Goal: Task Accomplishment & Management: Manage account settings

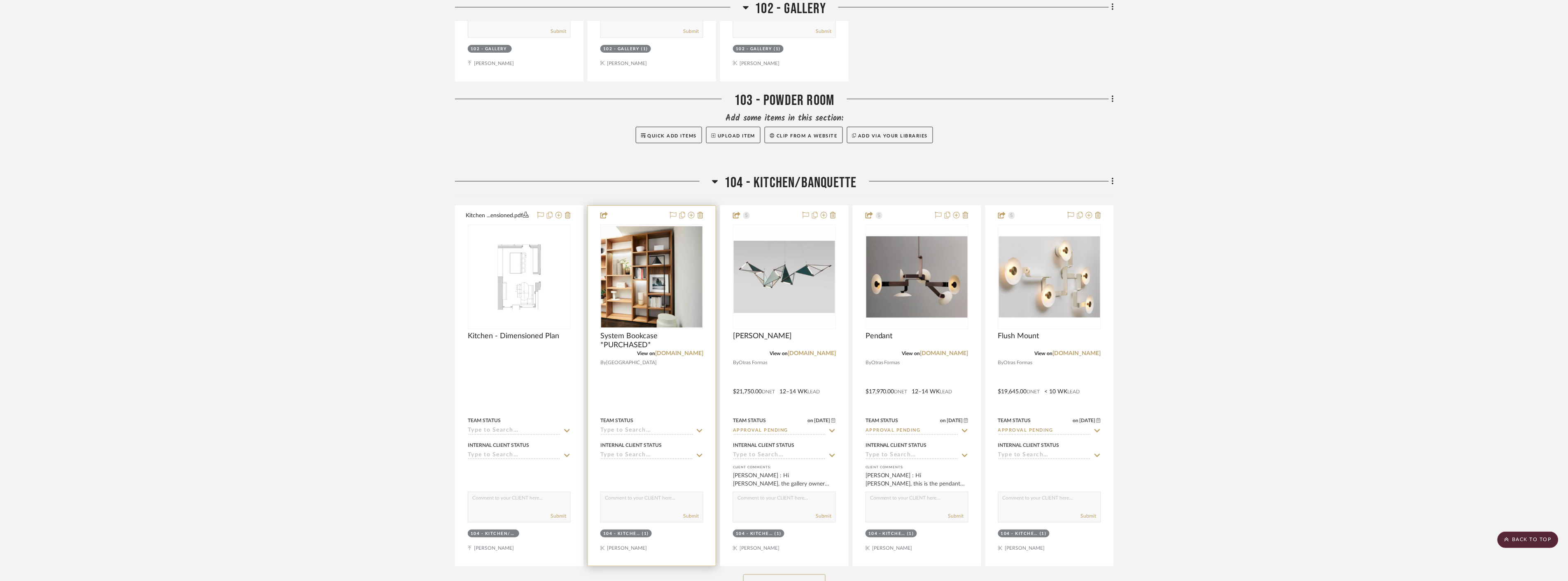
scroll to position [1801, 0]
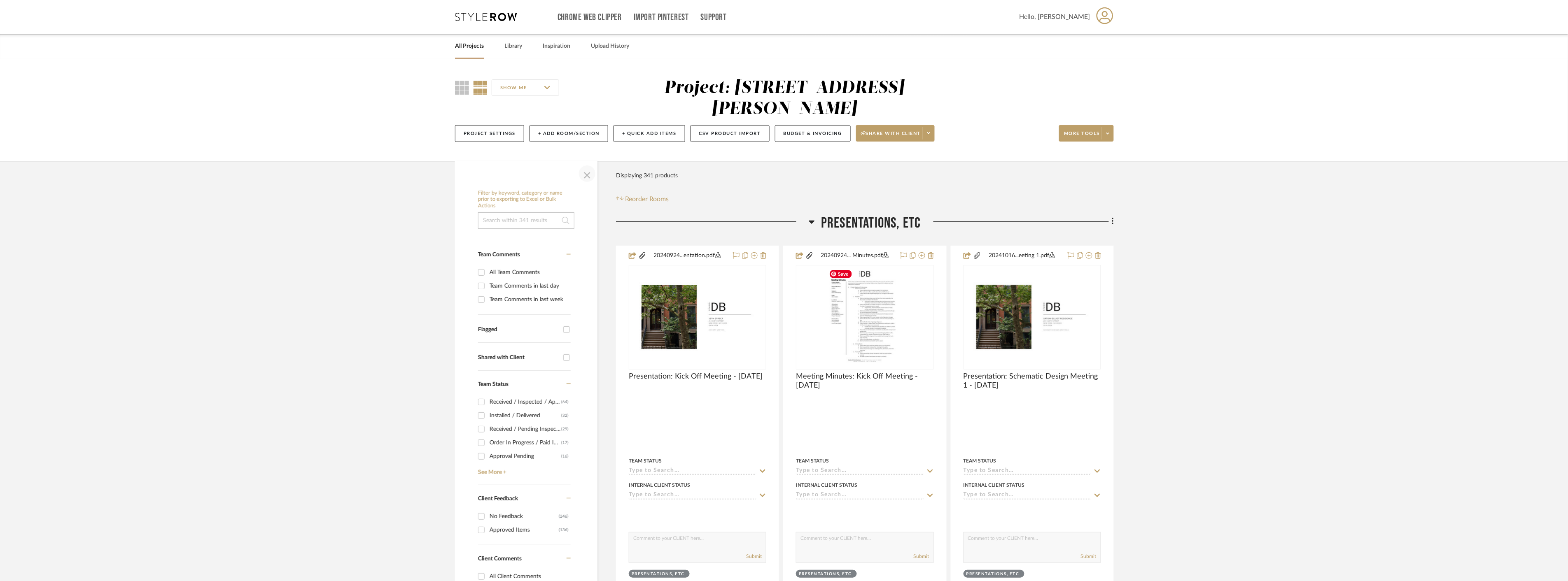
click at [583, 182] on span "button" at bounding box center [587, 174] width 20 height 20
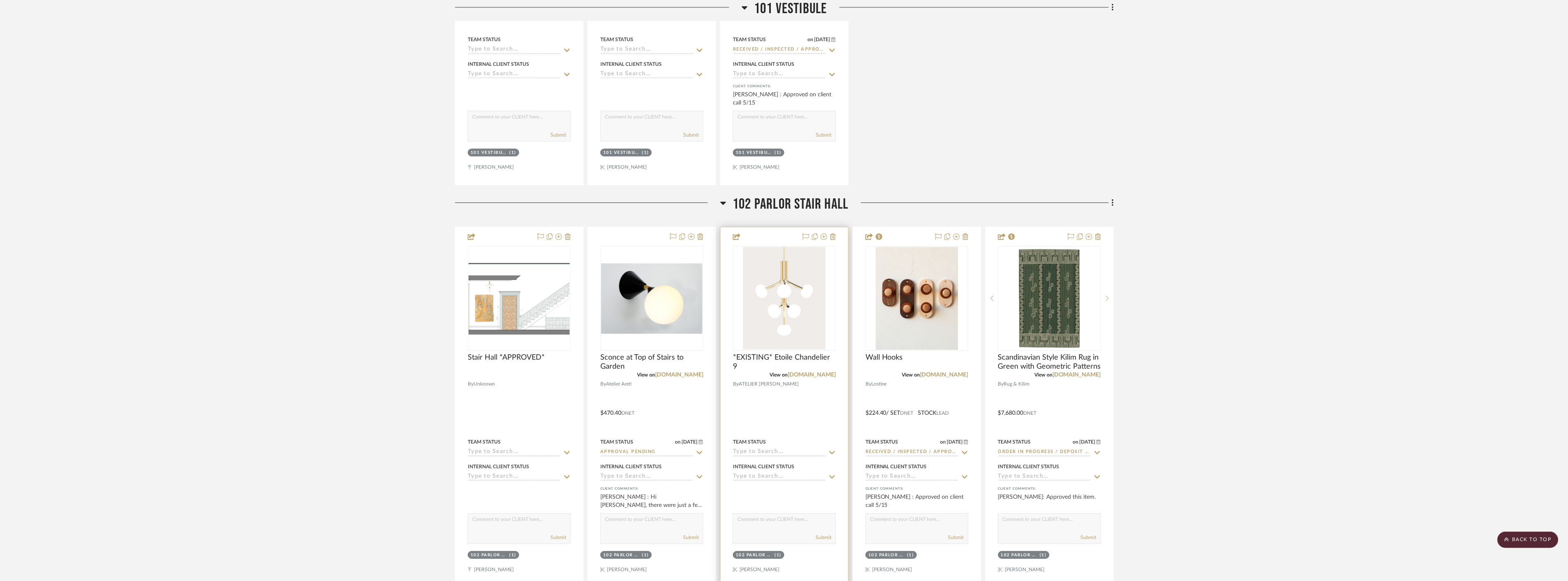
scroll to position [4984, 0]
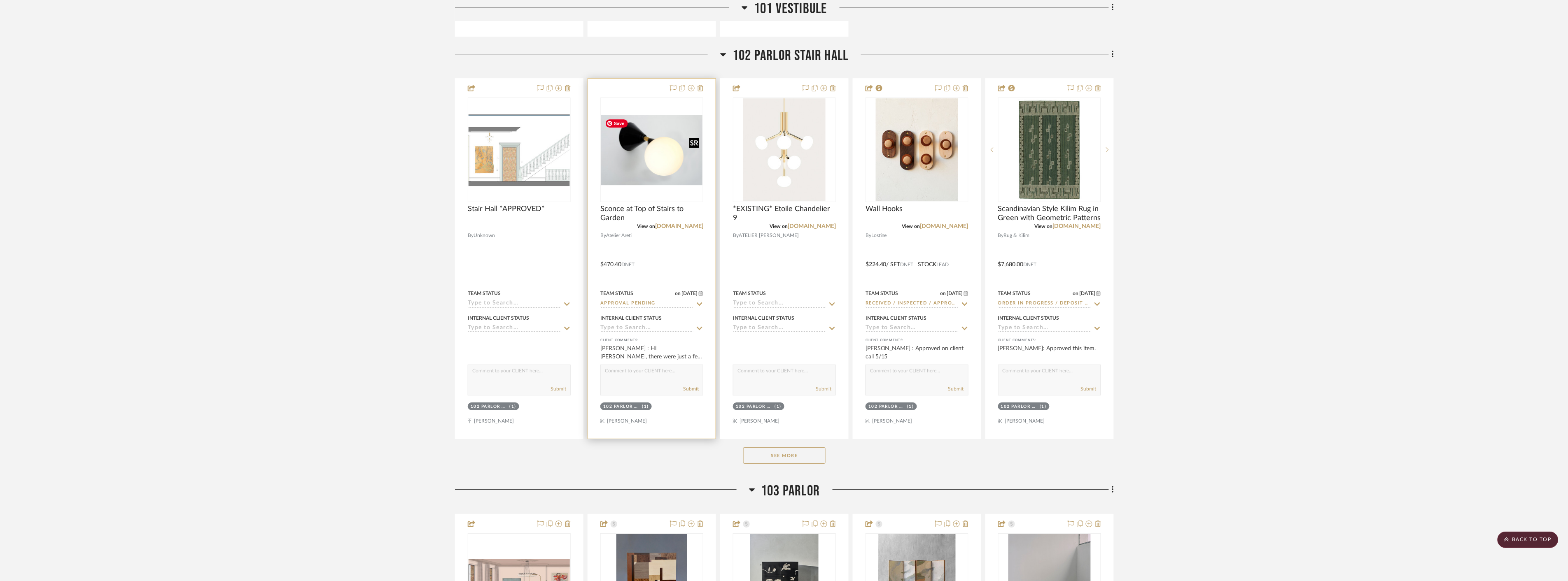
click at [0, 0] on img at bounding box center [0, 0] width 0 height 0
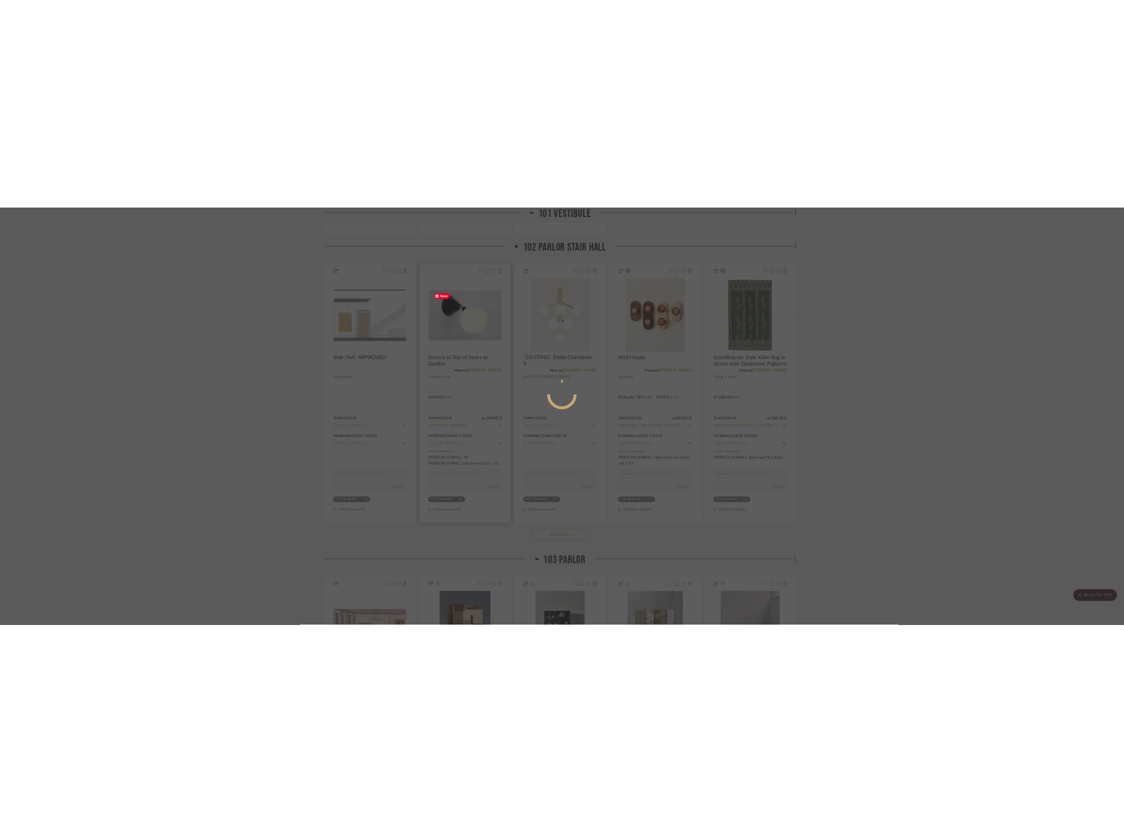
scroll to position [0, 0]
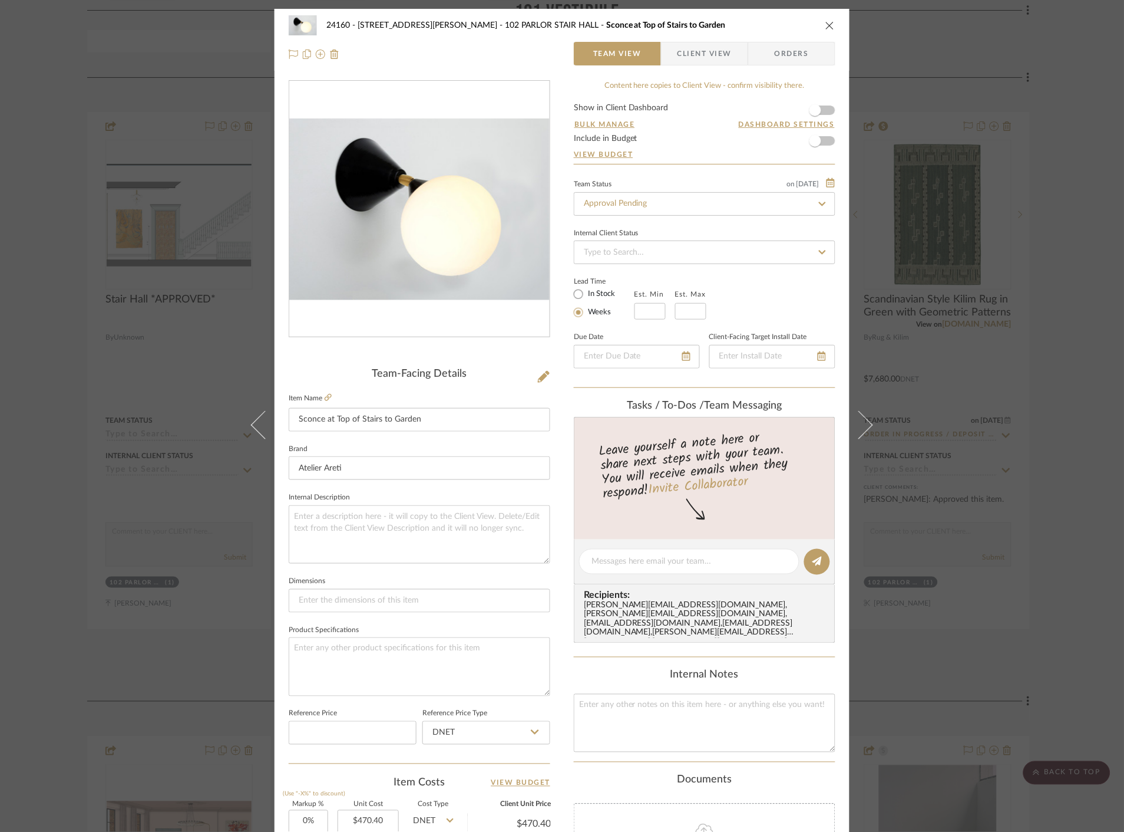
drag, startPoint x: 0, startPoint y: 1, endPoint x: 1009, endPoint y: 318, distance: 1057.7
click at [1009, 318] on div "24160 - 214 E 18th Street - Satow Elliot 102 PARLOR STAIR HALL Sconce at Top of…" at bounding box center [562, 416] width 1124 height 832
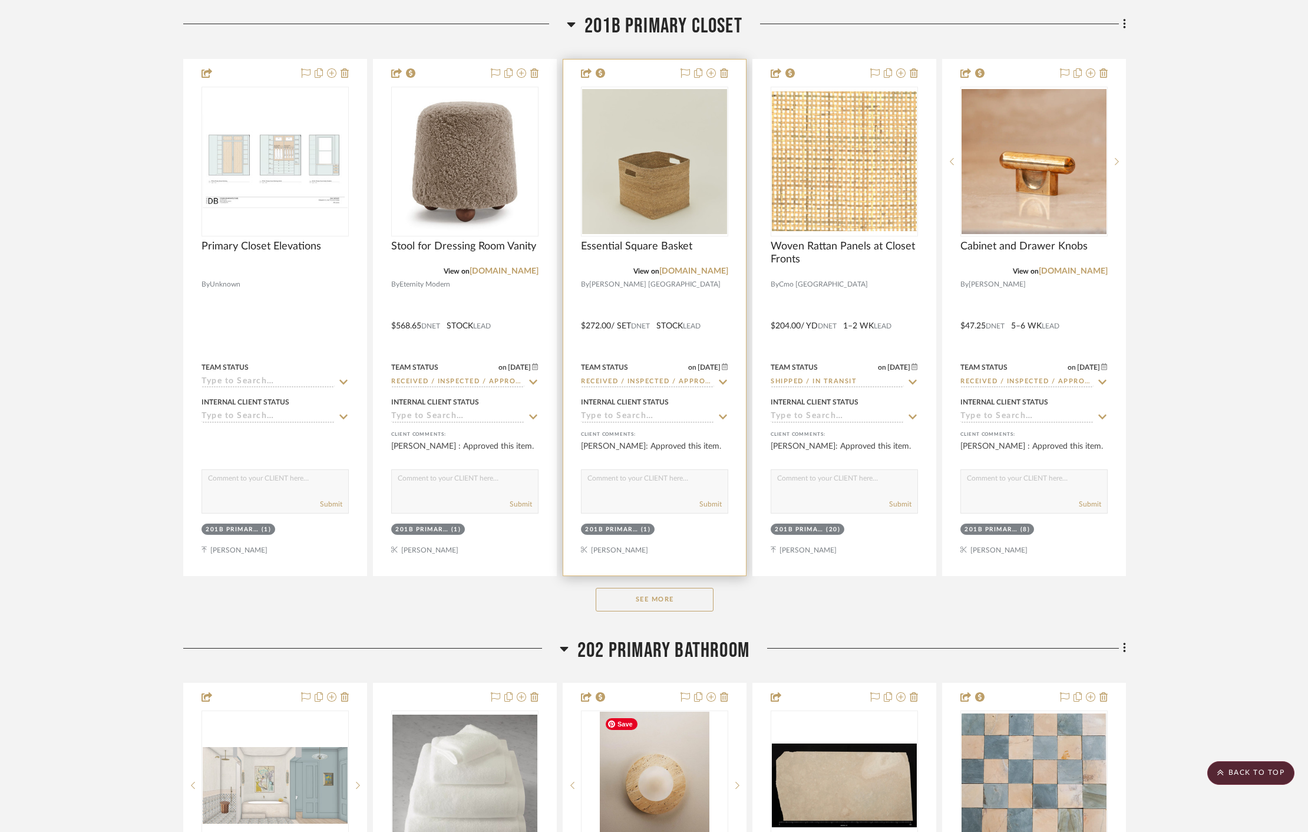
scroll to position [10673, 0]
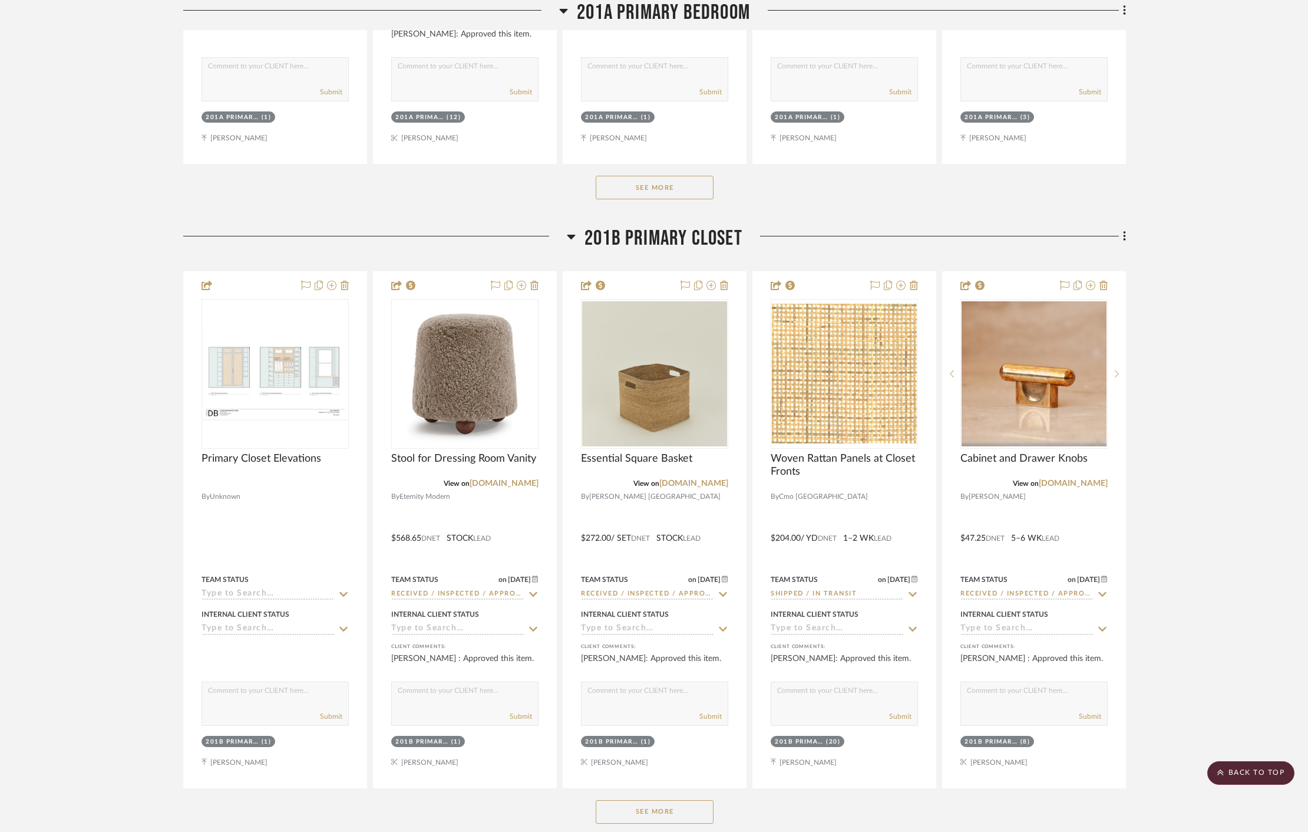
click at [674, 177] on button "See More" at bounding box center [655, 188] width 118 height 24
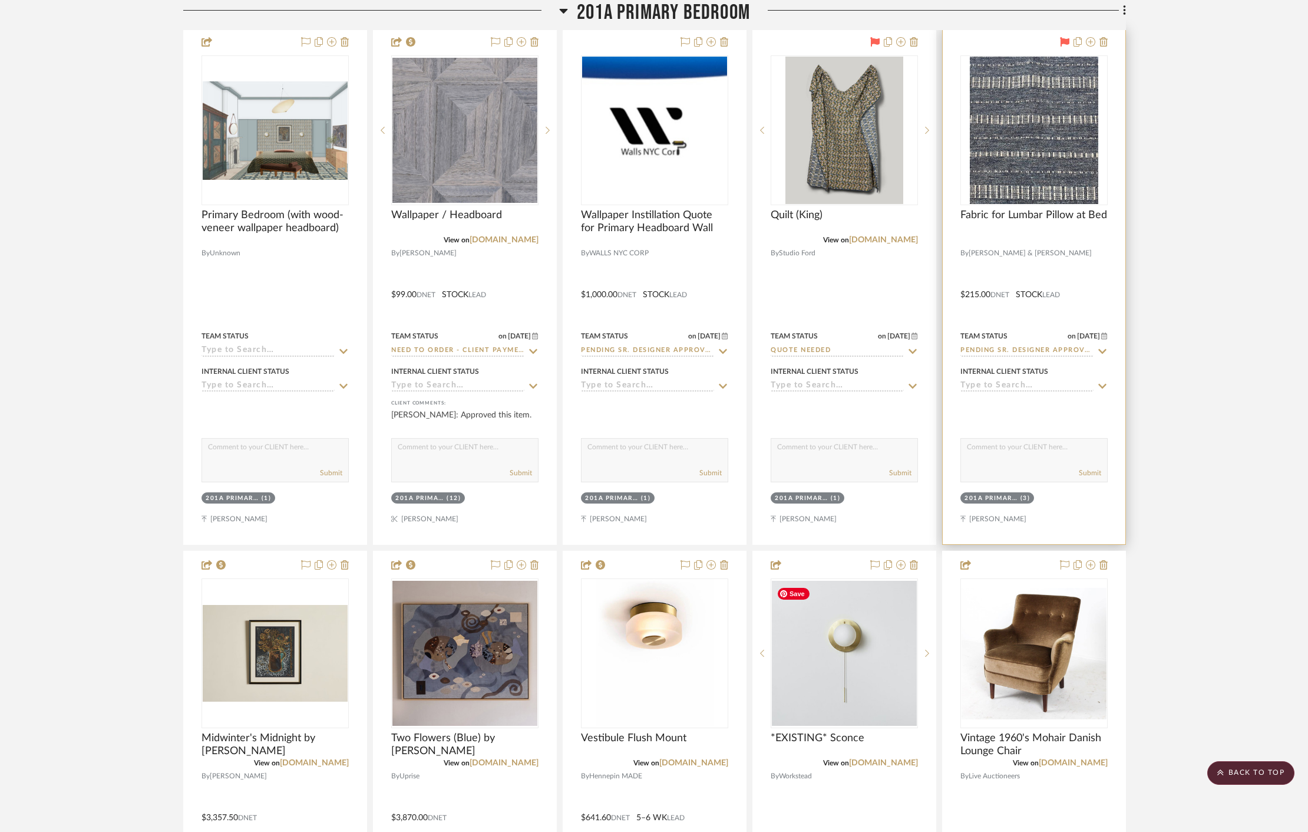
scroll to position [10214, 0]
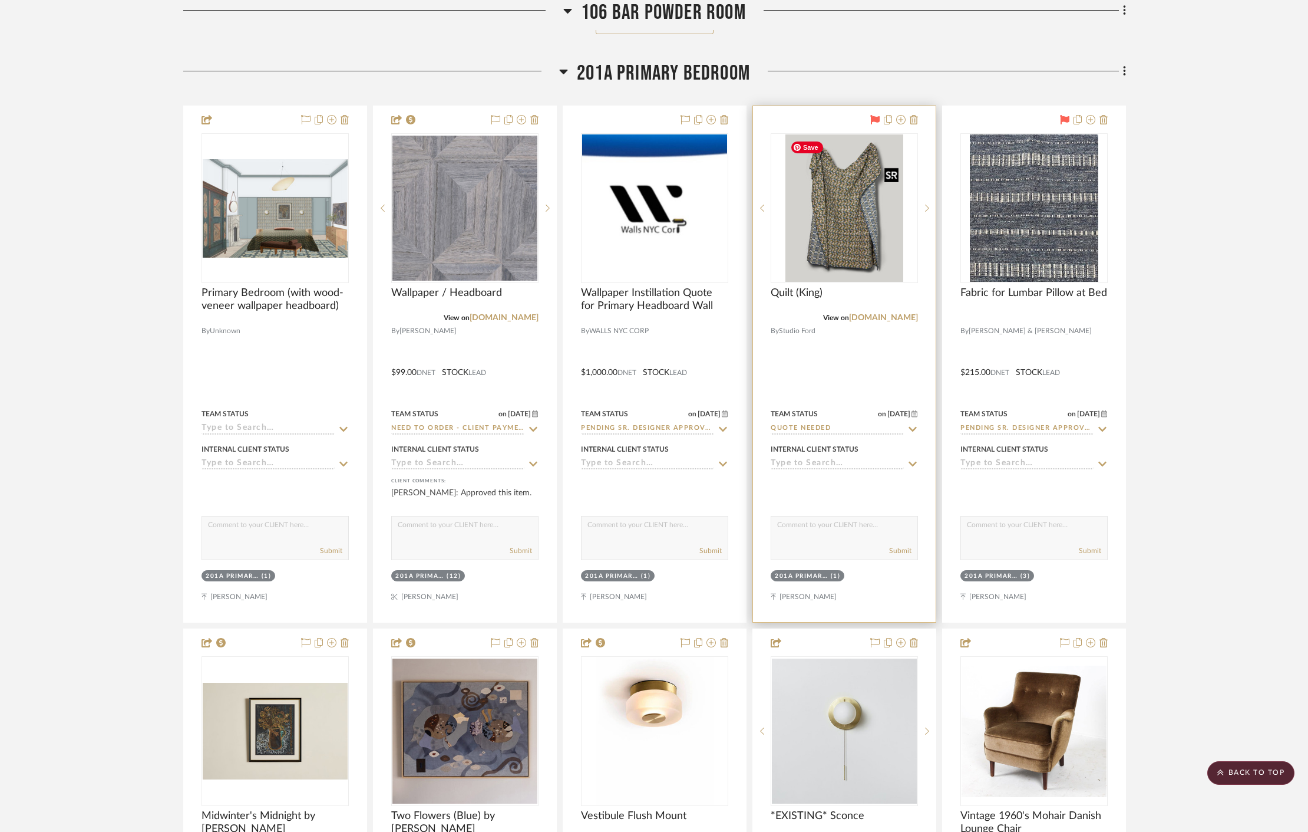
click at [0, 0] on img at bounding box center [0, 0] width 0 height 0
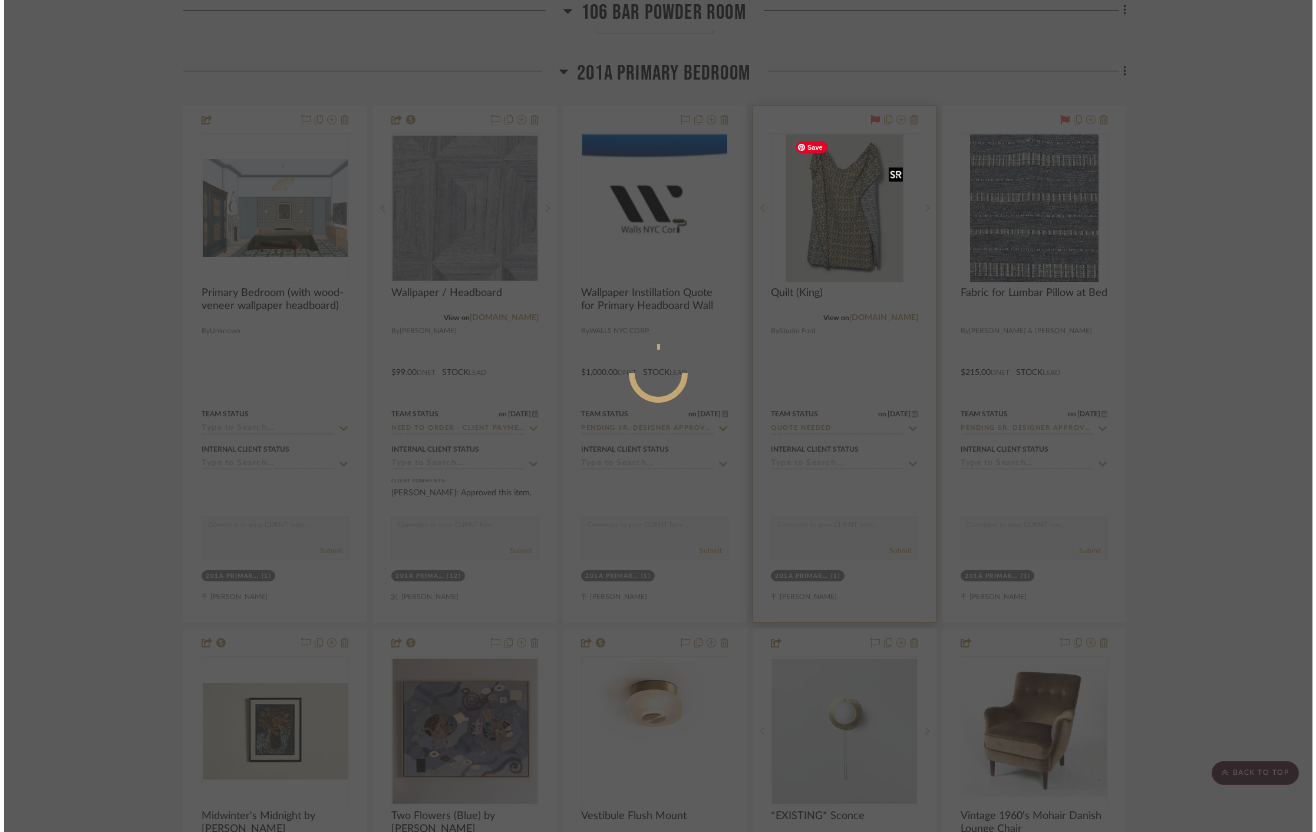
scroll to position [0, 0]
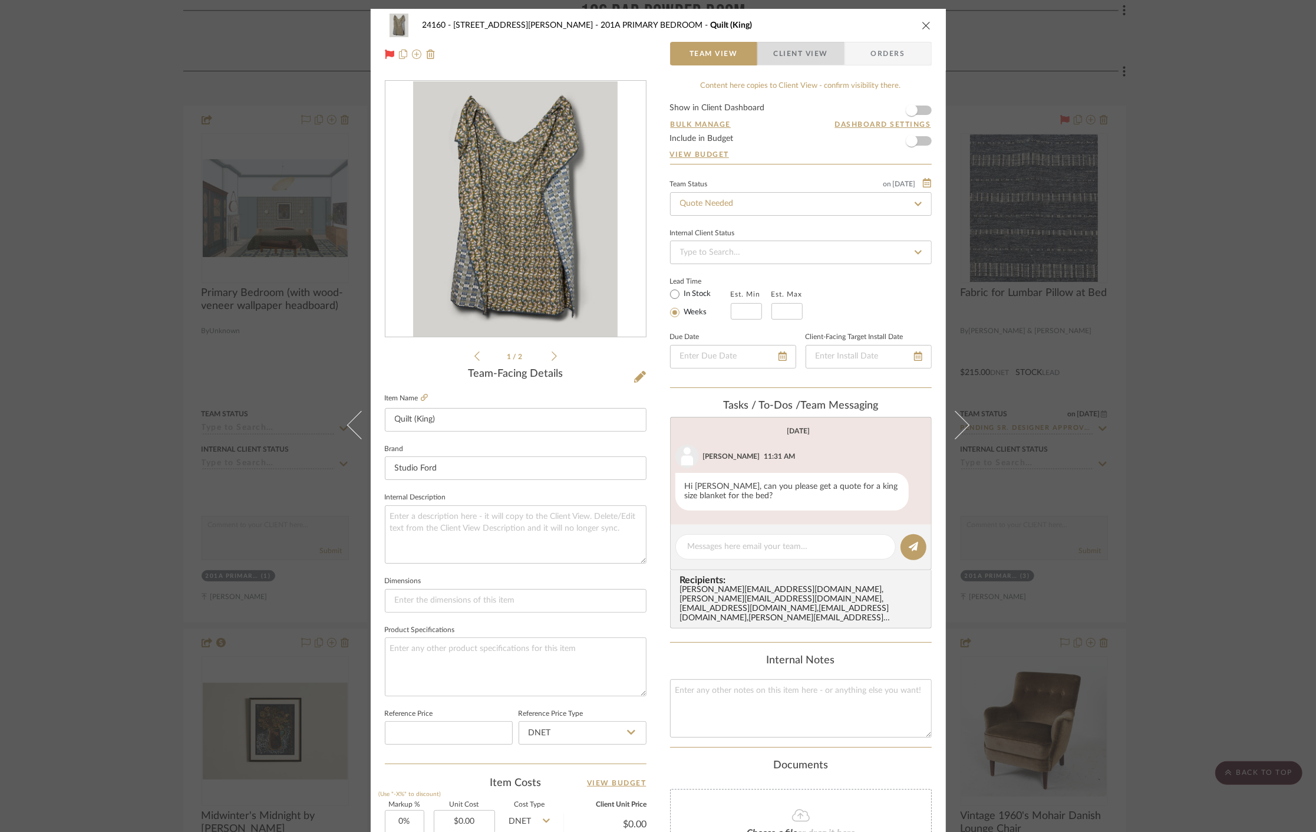
click at [793, 47] on span "Client View" at bounding box center [801, 54] width 54 height 24
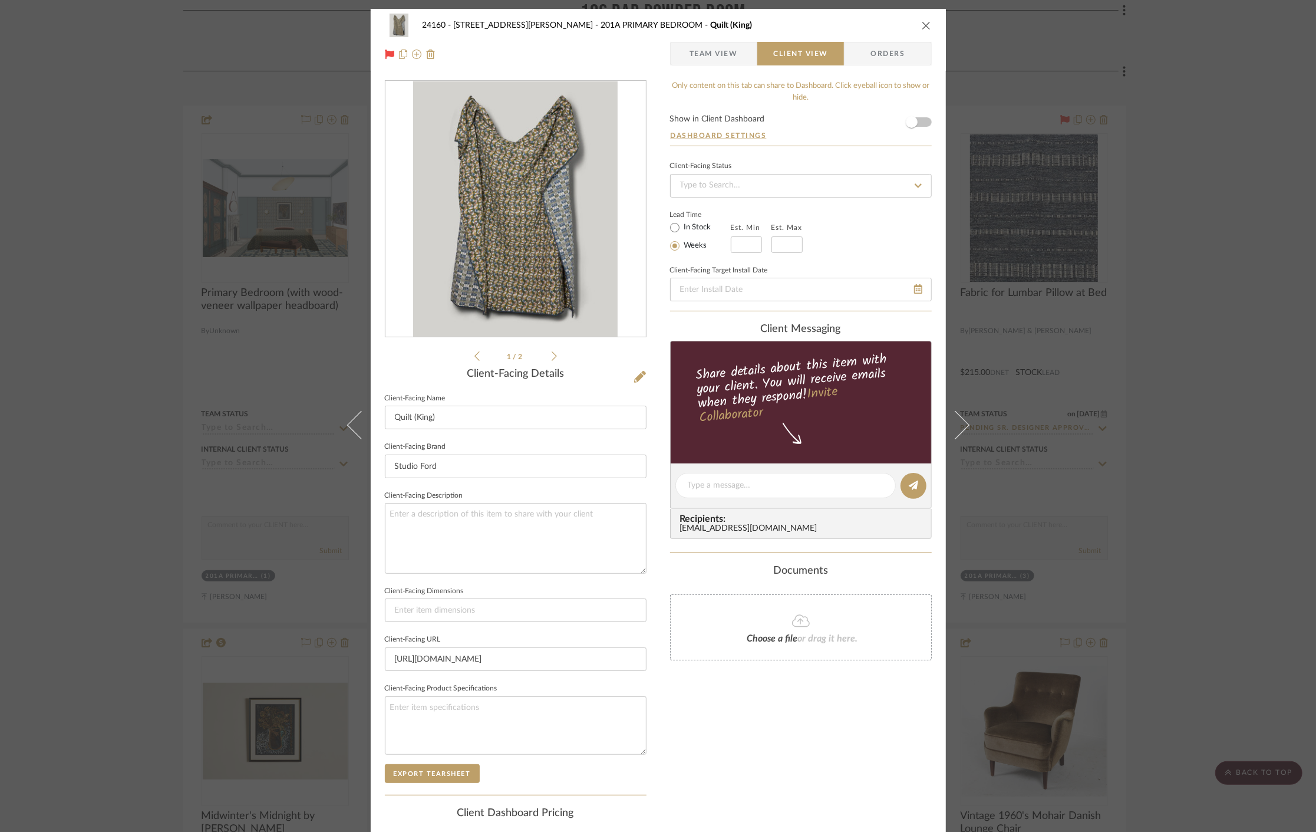
click at [705, 65] on div "24160 - 214 E 18th Street - Satow Elliot 201A PRIMARY BEDROOM Quilt (King) Team…" at bounding box center [658, 40] width 575 height 62
click at [704, 51] on span "Team View" at bounding box center [713, 54] width 48 height 24
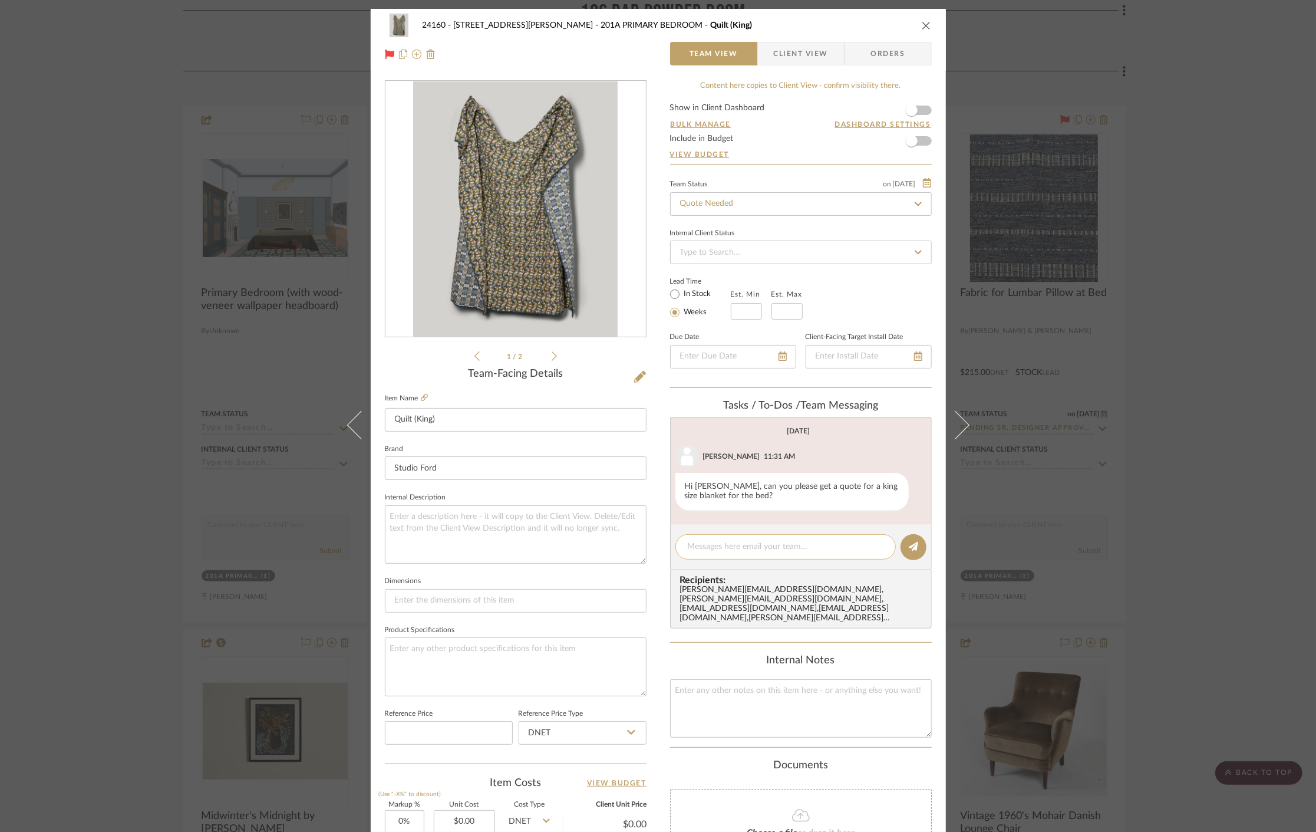
click at [726, 549] on textarea at bounding box center [786, 546] width 196 height 12
type textarea "A"
type textarea "H"
click at [1111, 380] on div "24160 - 214 E 18th Street - Satow Elliot 201A PRIMARY BEDROOM Quilt (King) Team…" at bounding box center [658, 416] width 1316 height 832
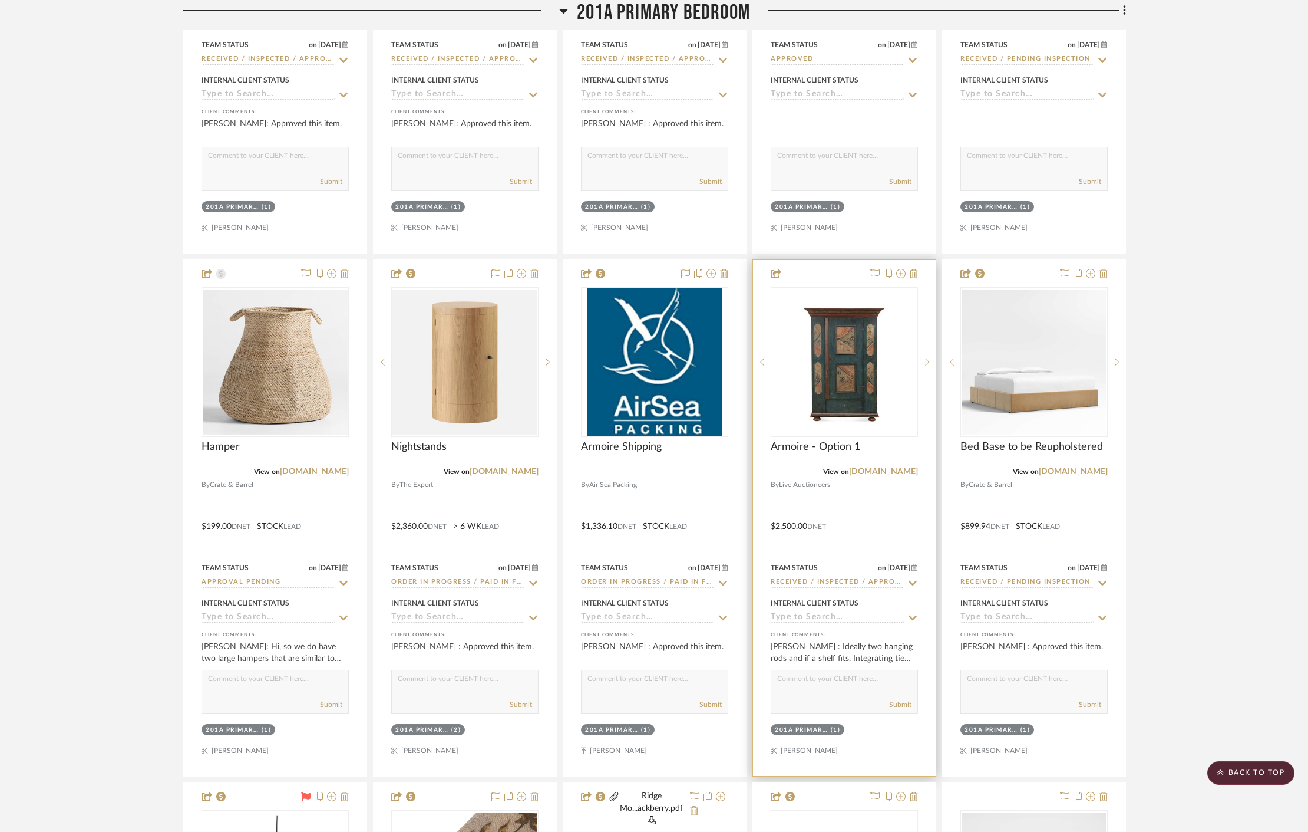
scroll to position [11262, 0]
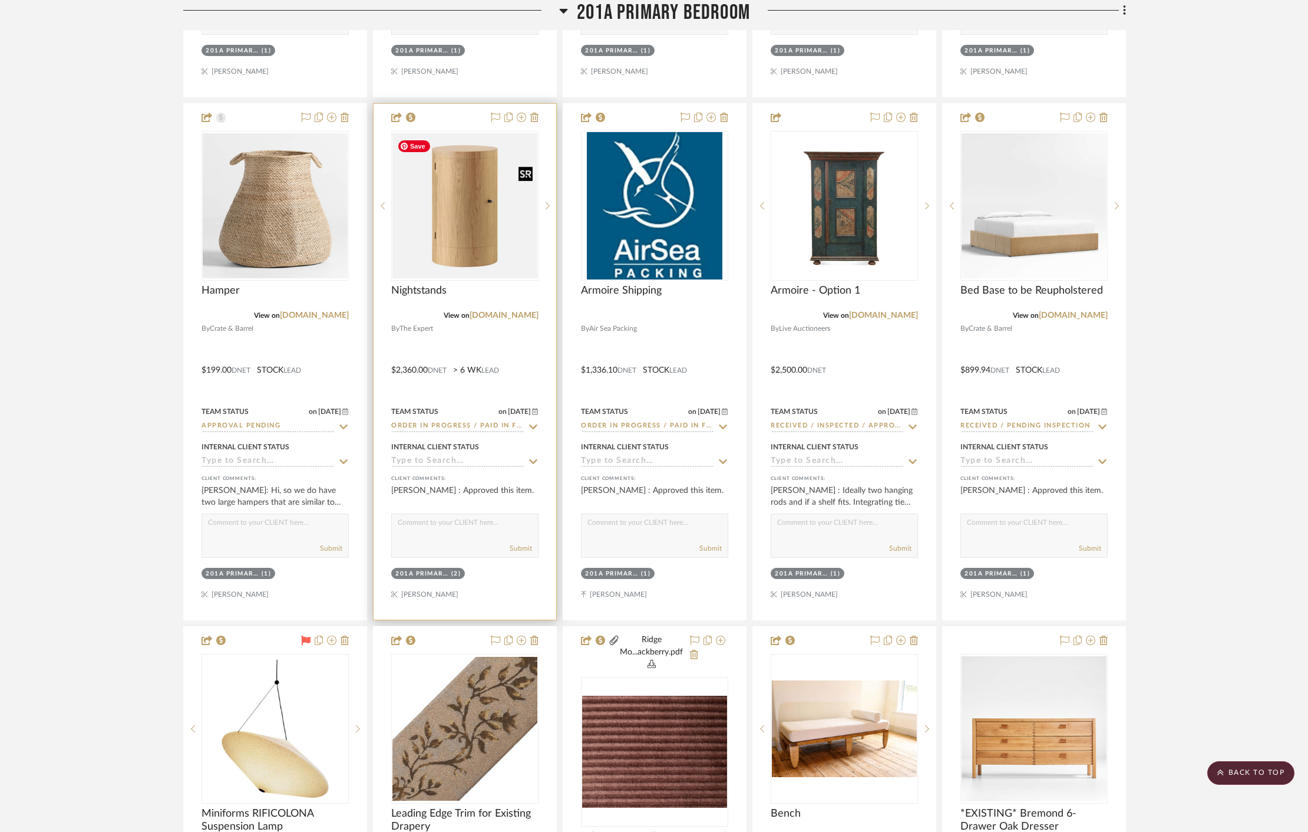
click at [0, 0] on img at bounding box center [0, 0] width 0 height 0
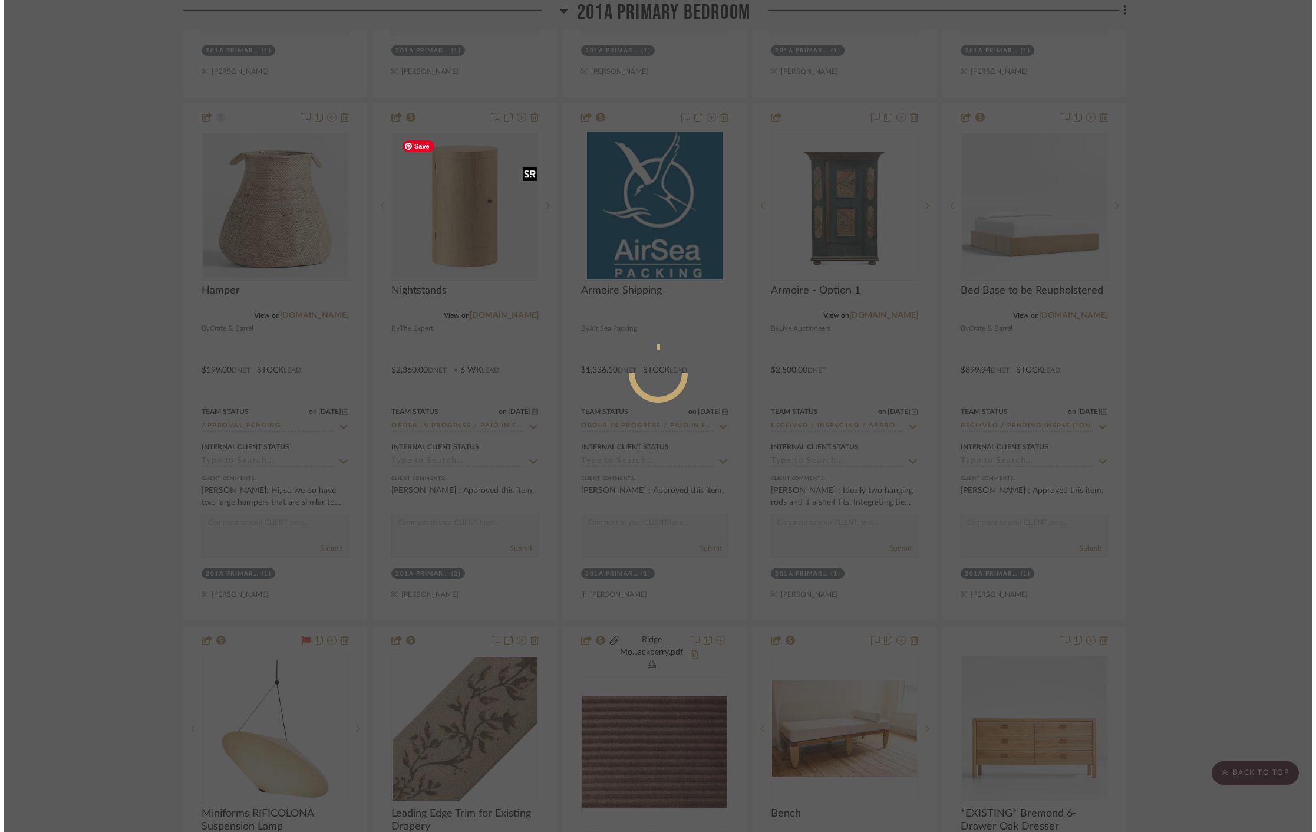
scroll to position [0, 0]
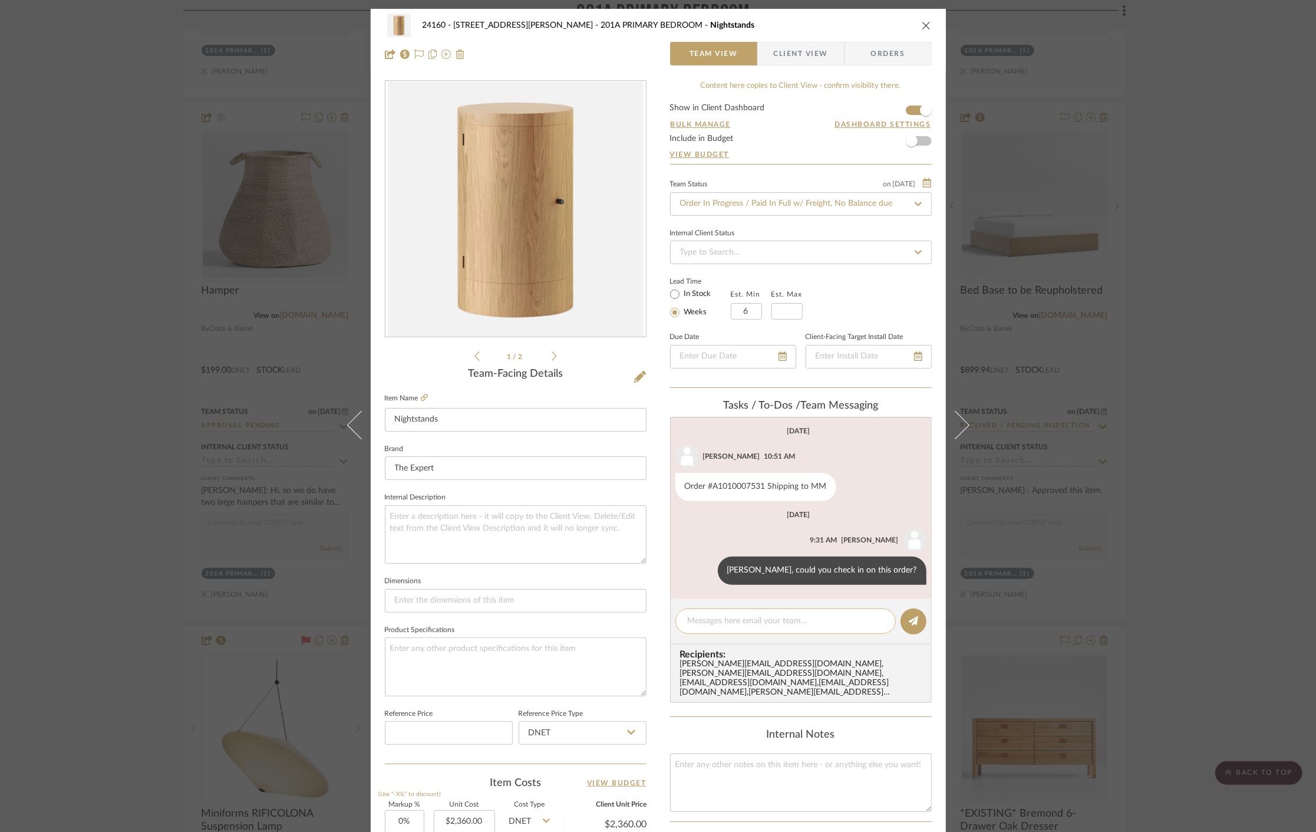
click at [758, 618] on textarea at bounding box center [786, 621] width 196 height 12
type textarea "t"
click at [868, 616] on textarea "Completed and awaiting the greenlight from QC" at bounding box center [786, 621] width 196 height 12
type textarea "Completed and awaiting the greenlight from QC, est transit time: 7-10 days"
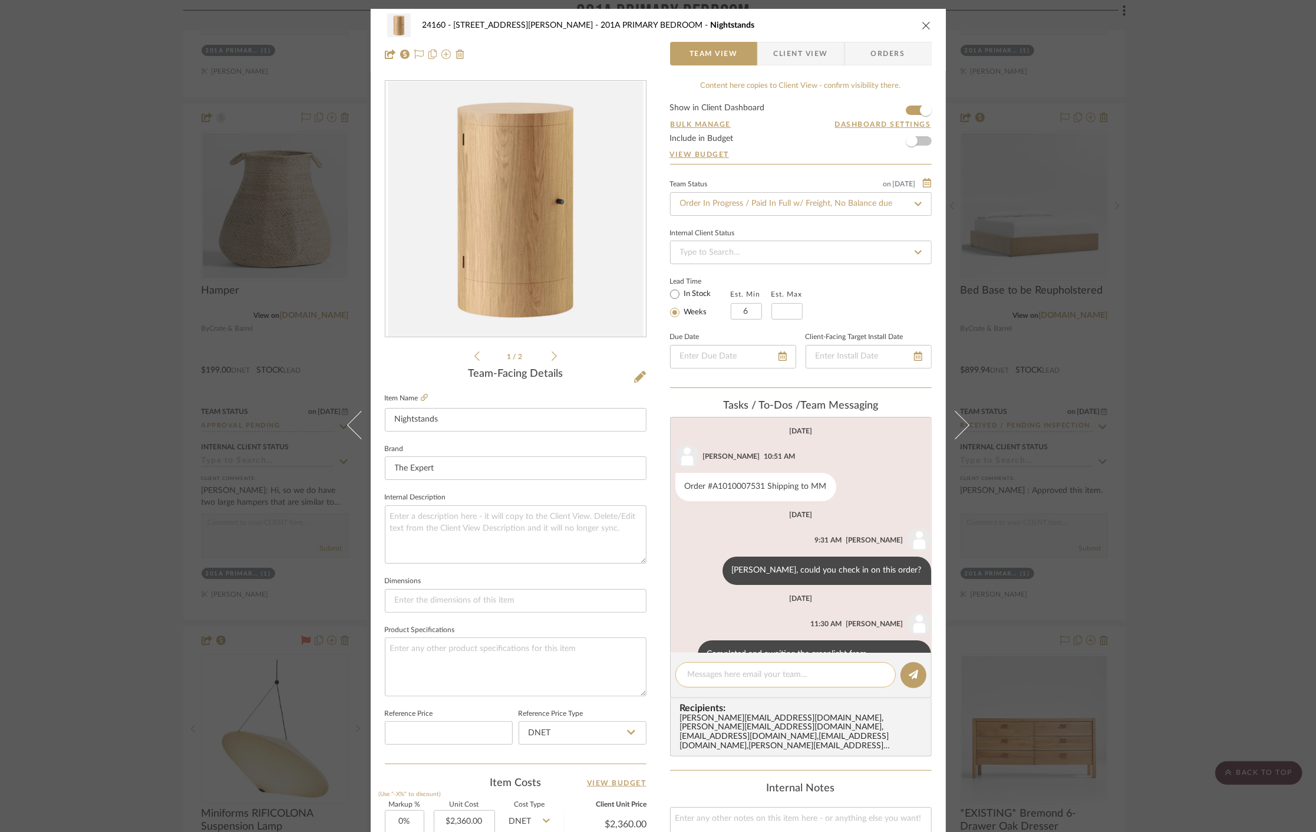
scroll to position [39, 0]
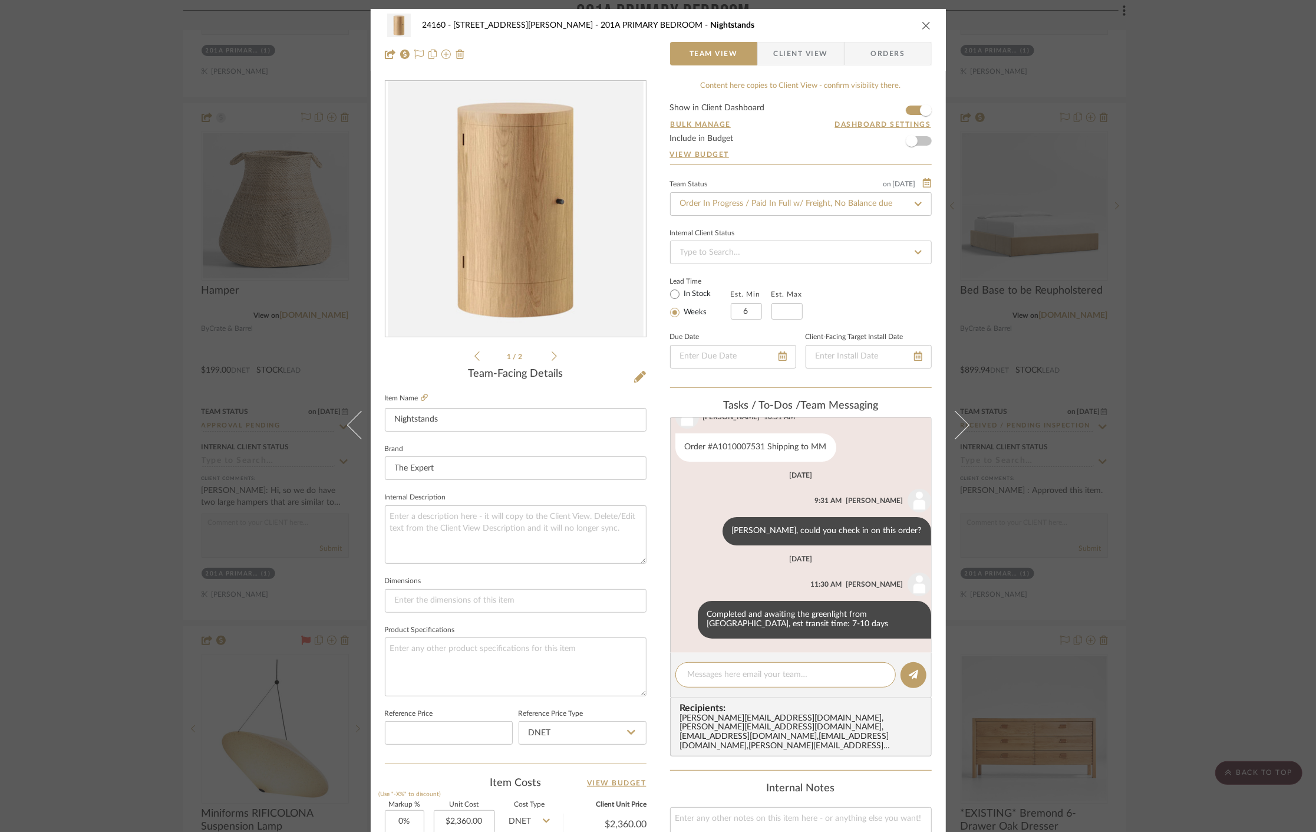
drag, startPoint x: 1093, startPoint y: 344, endPoint x: 873, endPoint y: 420, distance: 233.1
click at [1094, 344] on div "24160 - 214 E 18th Street - Satow Elliot 201A PRIMARY BEDROOM Nightstands Team …" at bounding box center [658, 416] width 1316 height 832
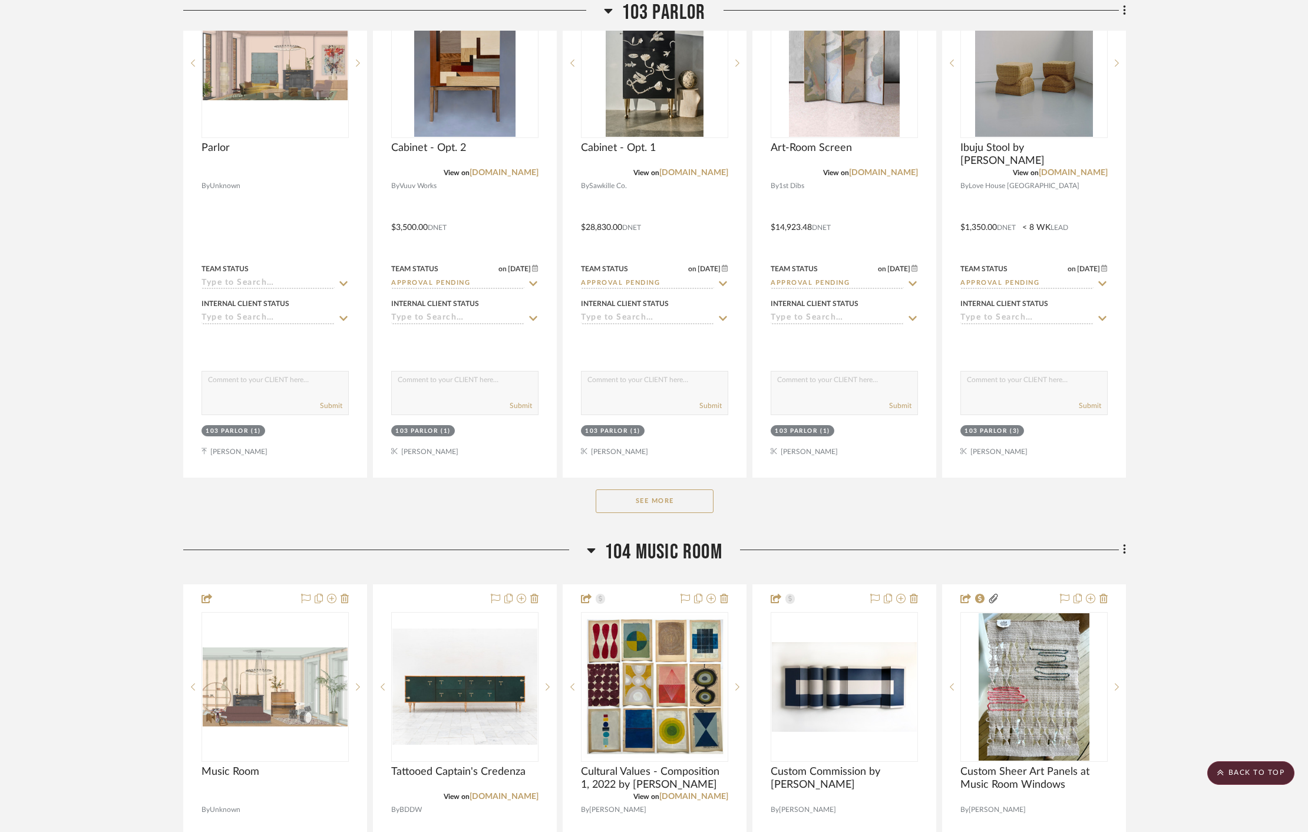
scroll to position [7923, 0]
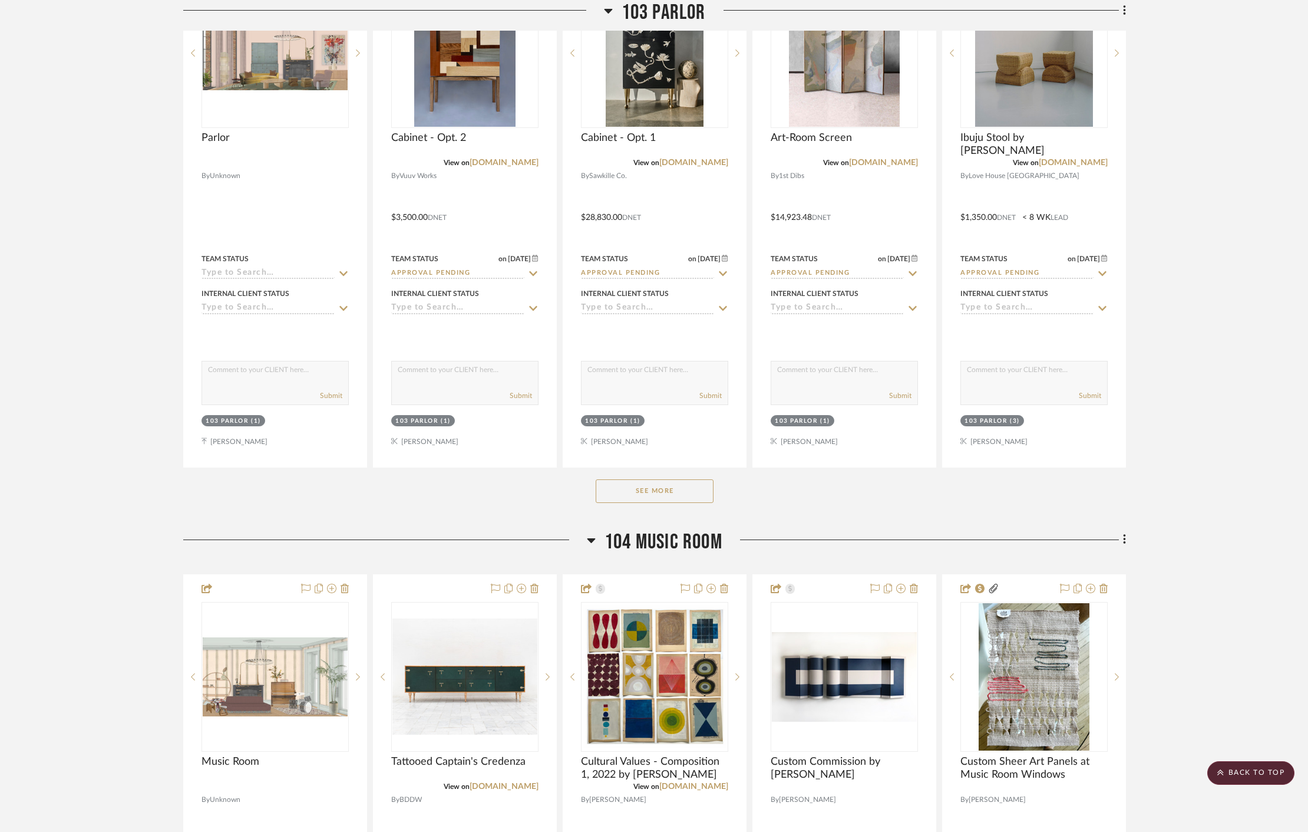
click at [642, 497] on button "See More" at bounding box center [655, 491] width 118 height 24
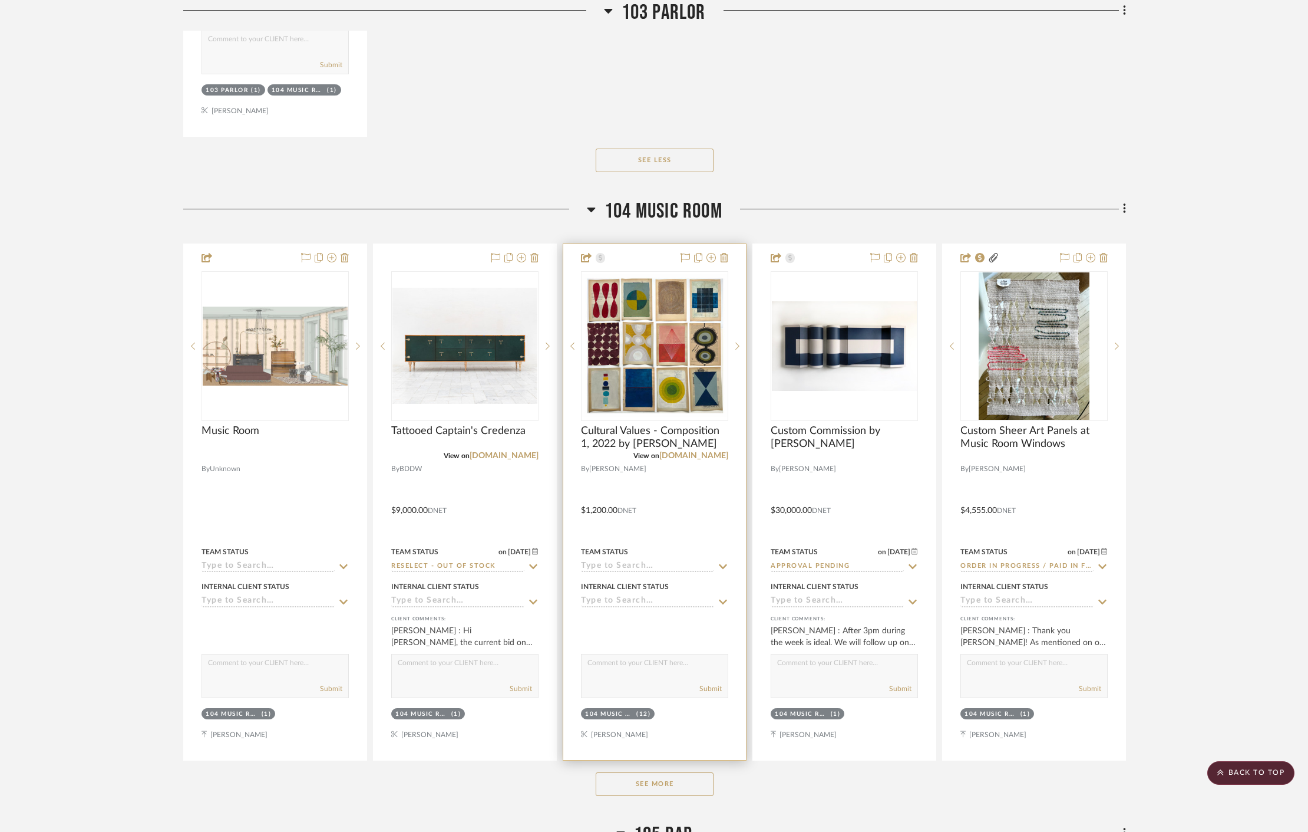
scroll to position [11000, 0]
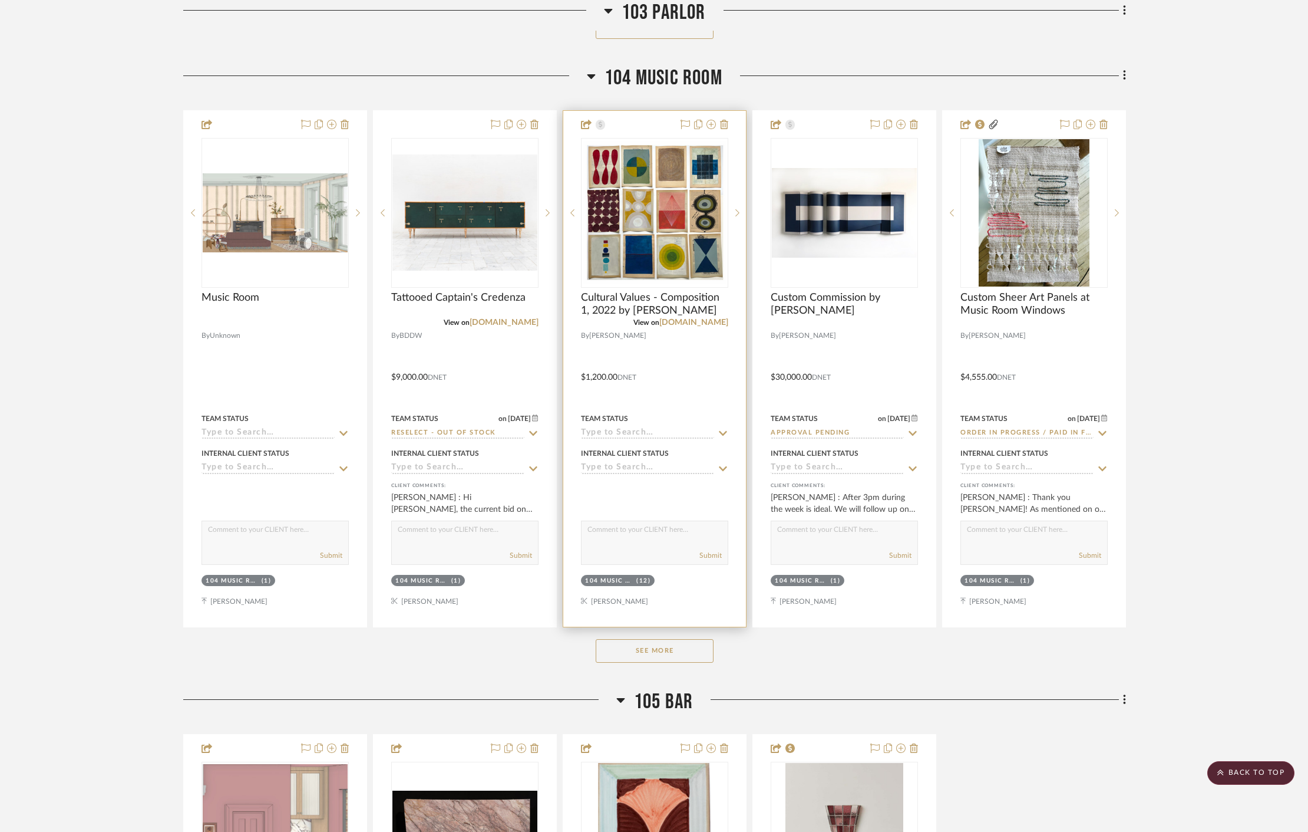
drag, startPoint x: 635, startPoint y: 642, endPoint x: 690, endPoint y: 601, distance: 69.1
click at [635, 641] on button "See More" at bounding box center [655, 651] width 118 height 24
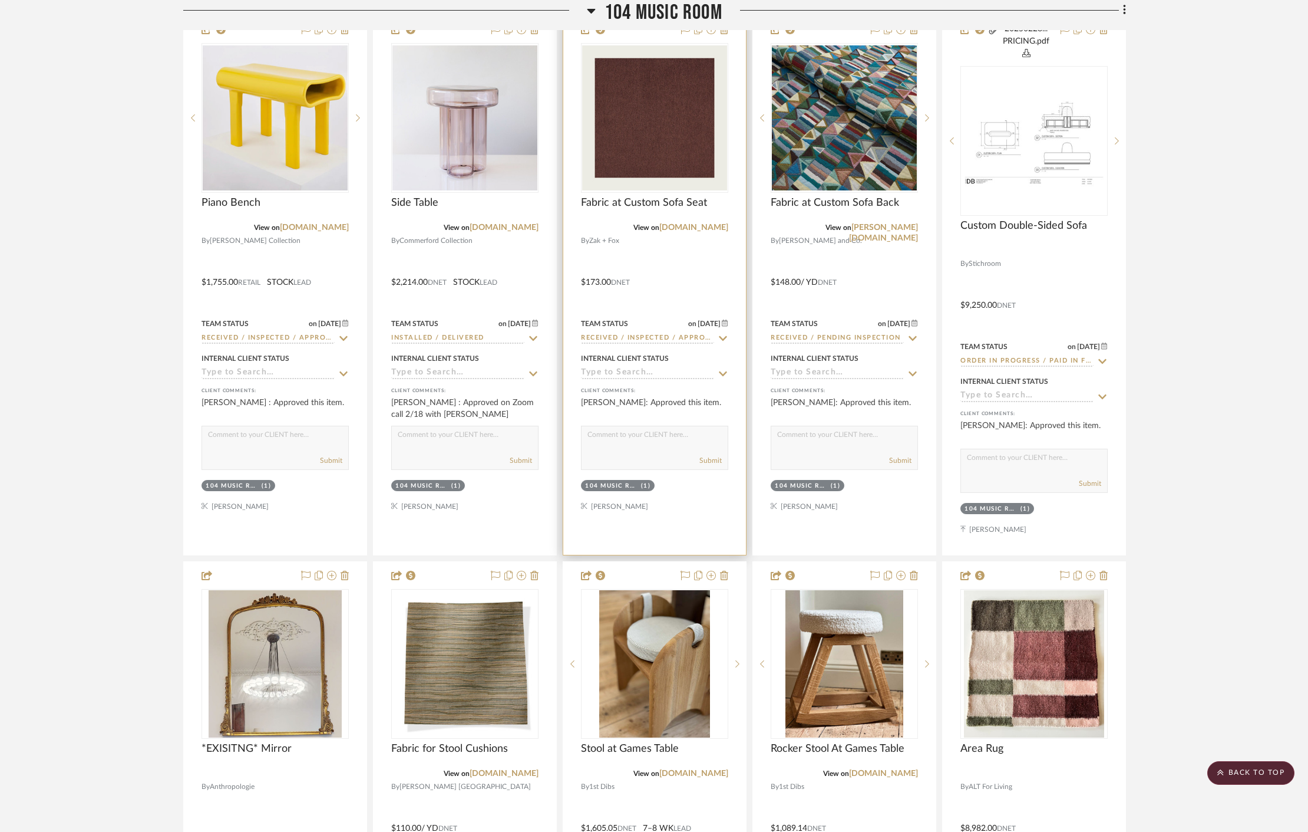
scroll to position [11524, 0]
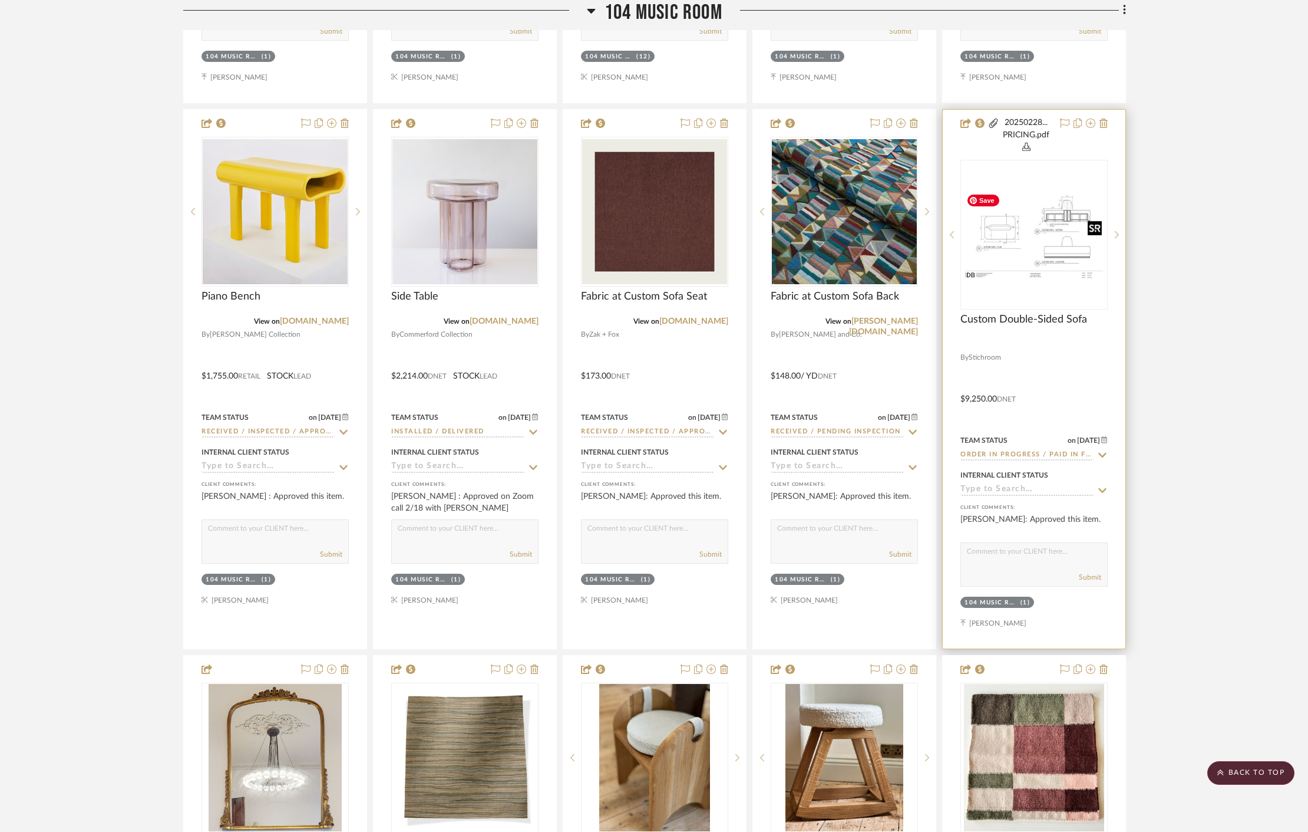
click at [1051, 239] on img "0" at bounding box center [1034, 234] width 145 height 94
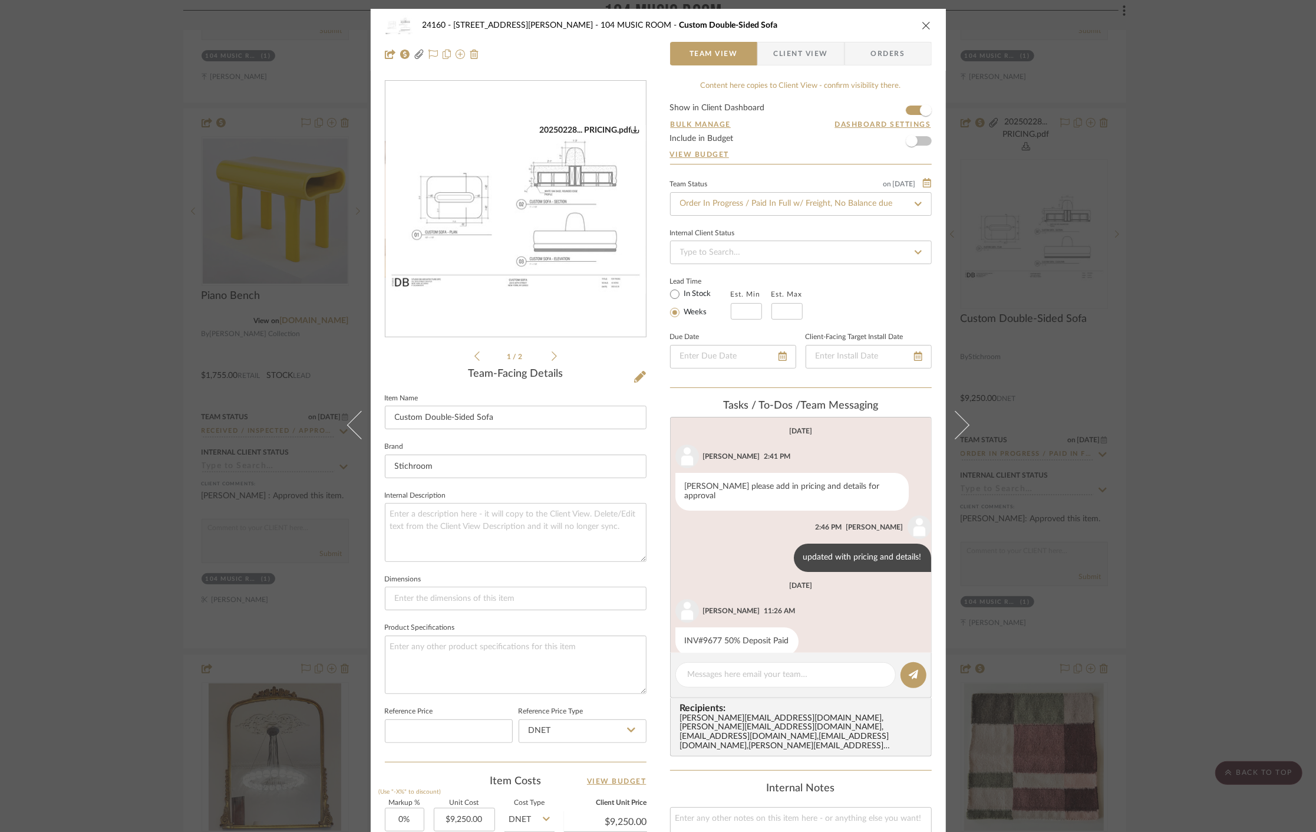
scroll to position [101, 0]
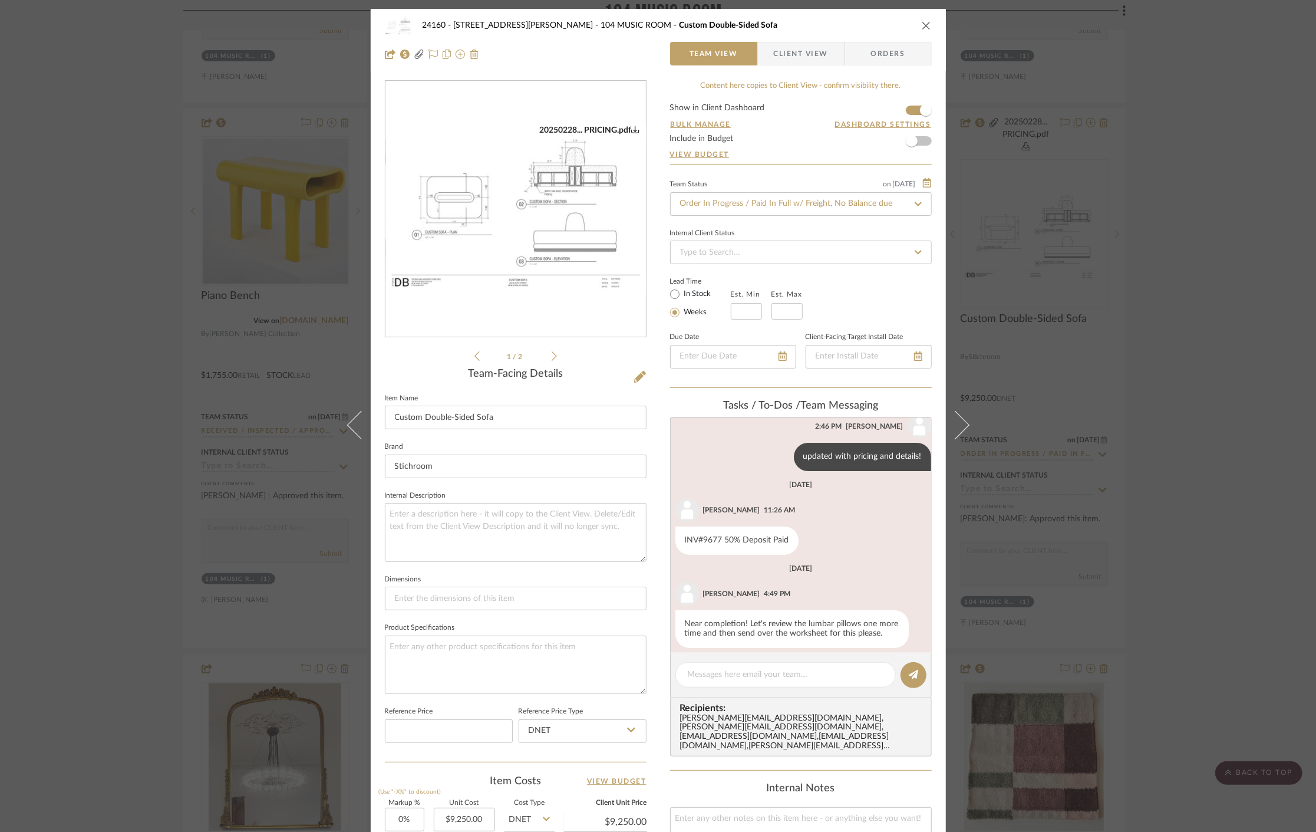
click at [916, 207] on icon at bounding box center [918, 204] width 11 height 8
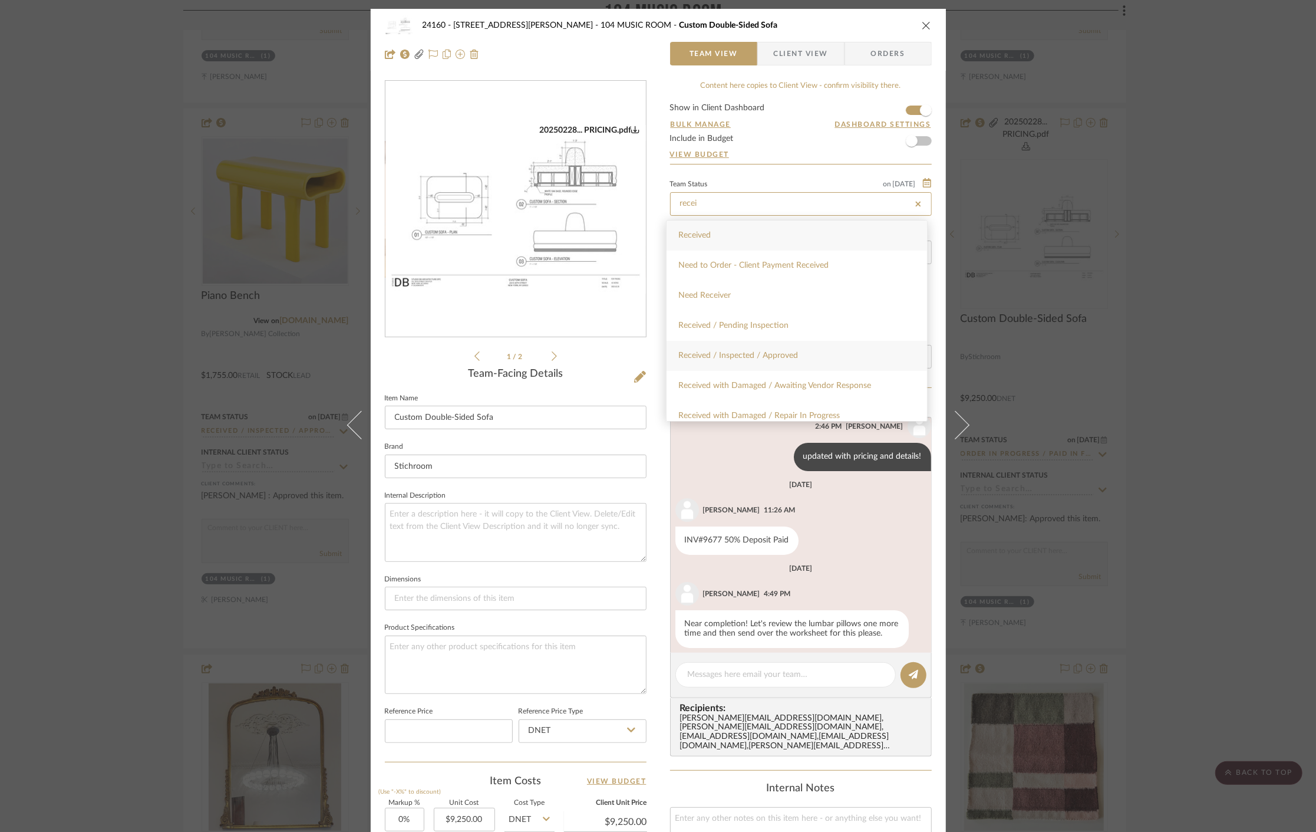
type input "recei"
click at [829, 351] on div "Received / Inspected / Approved" at bounding box center [797, 356] width 260 height 30
type input "[DATE]"
type input "Received / Inspected / Approved"
type input "[DATE]"
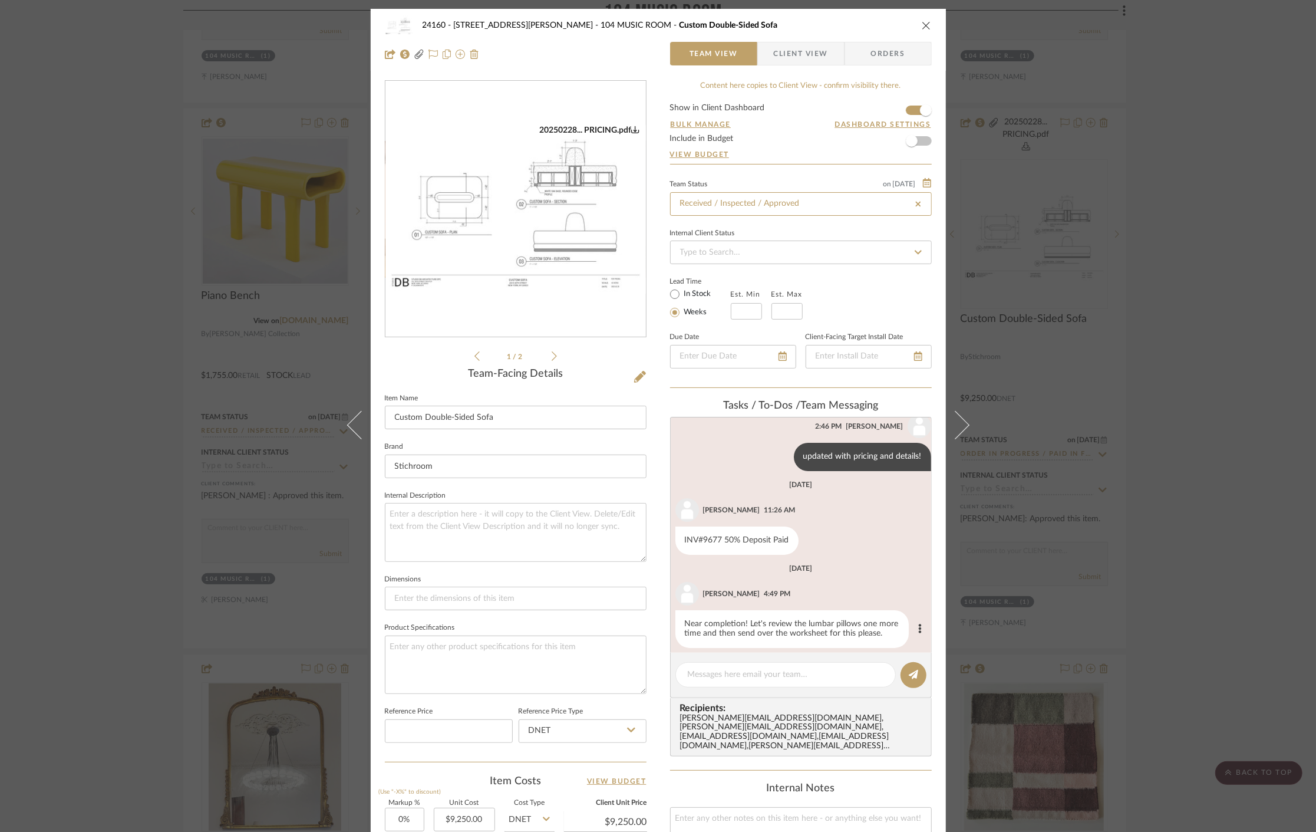
type input "Received / Inspected / Approved"
click at [741, 664] on div at bounding box center [785, 674] width 220 height 25
click at [732, 679] on textarea at bounding box center [786, 674] width 196 height 12
type textarea "The throw pillows are completed and shipping to Morgan Manhattan!"
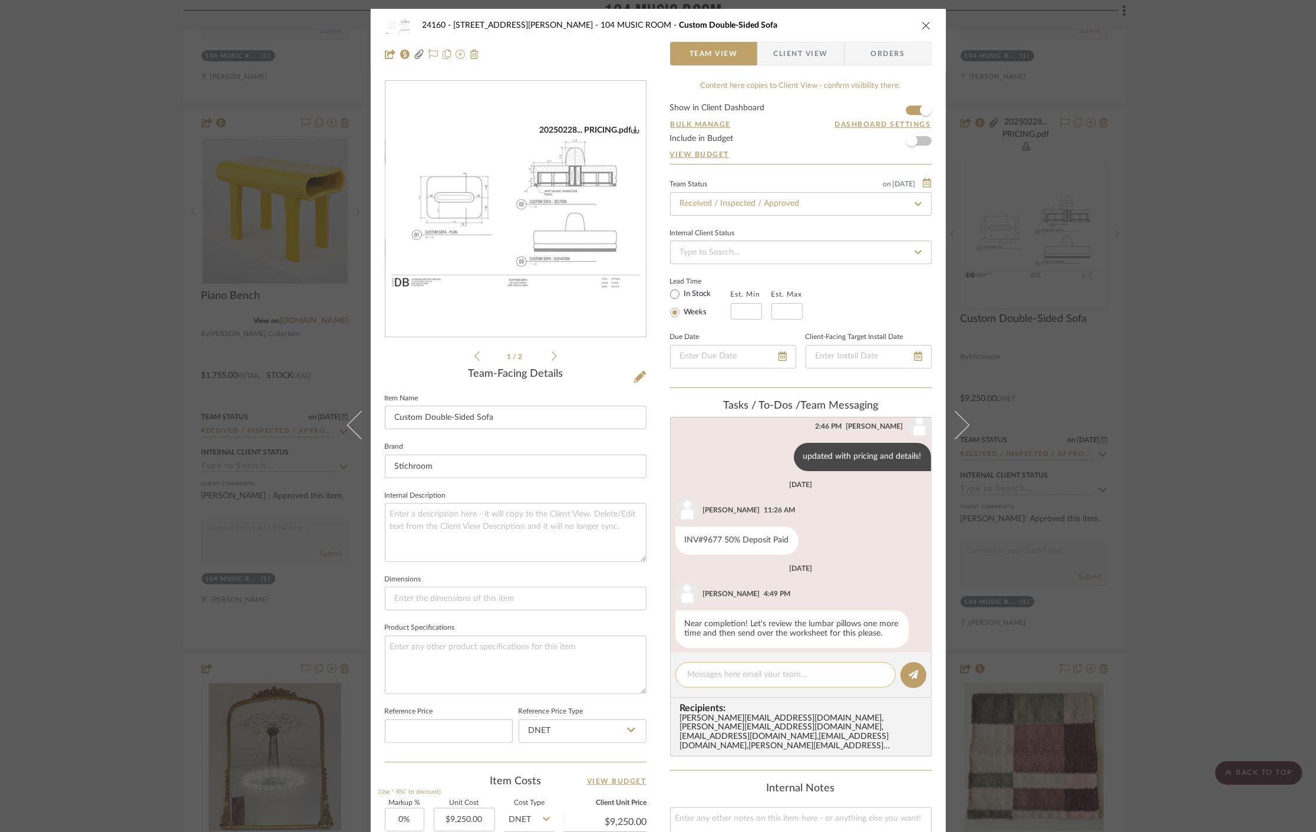
scroll to position [194, 0]
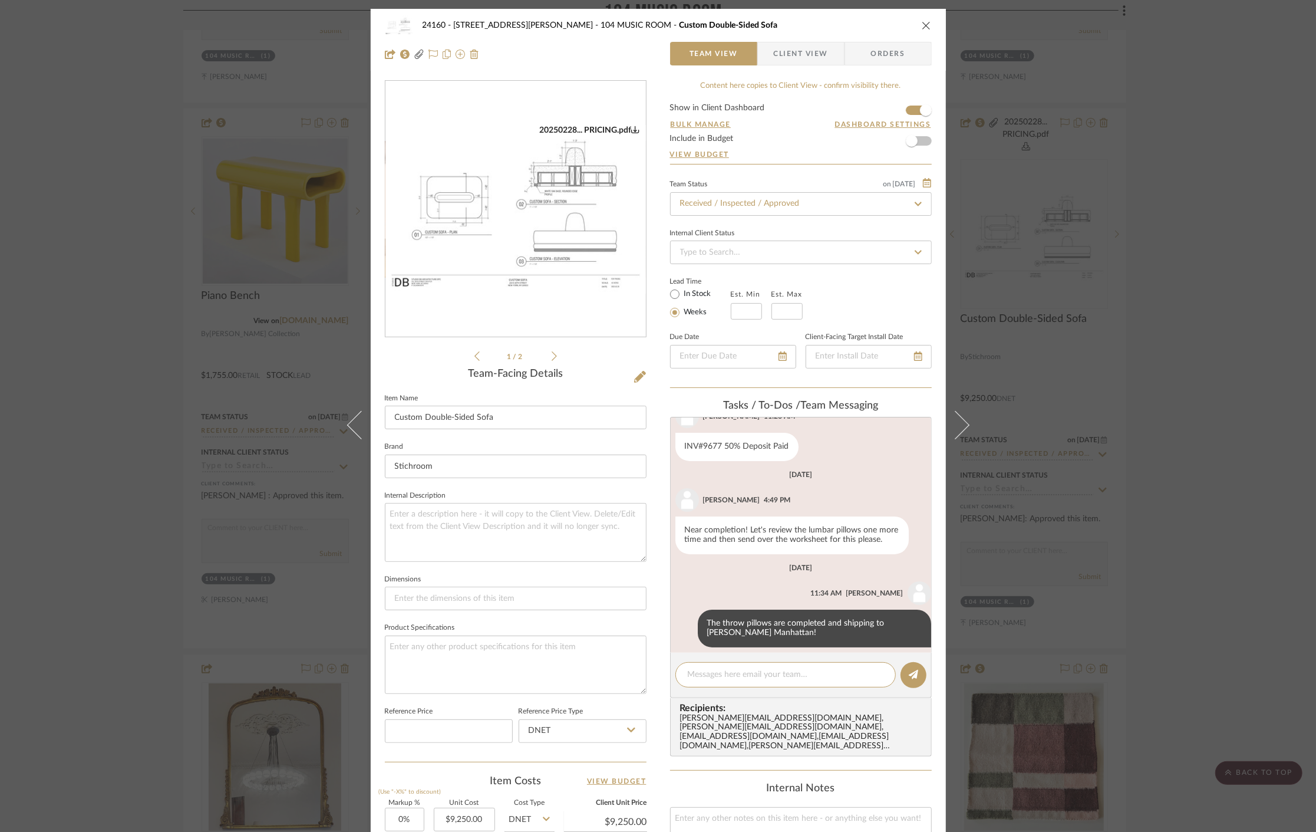
drag, startPoint x: 1170, startPoint y: 415, endPoint x: 1188, endPoint y: 403, distance: 21.6
click at [1188, 403] on div "24160 - 214 E 18th Street - Satow Elliot 104 MUSIC ROOM Custom Double-Sided Sof…" at bounding box center [658, 416] width 1316 height 832
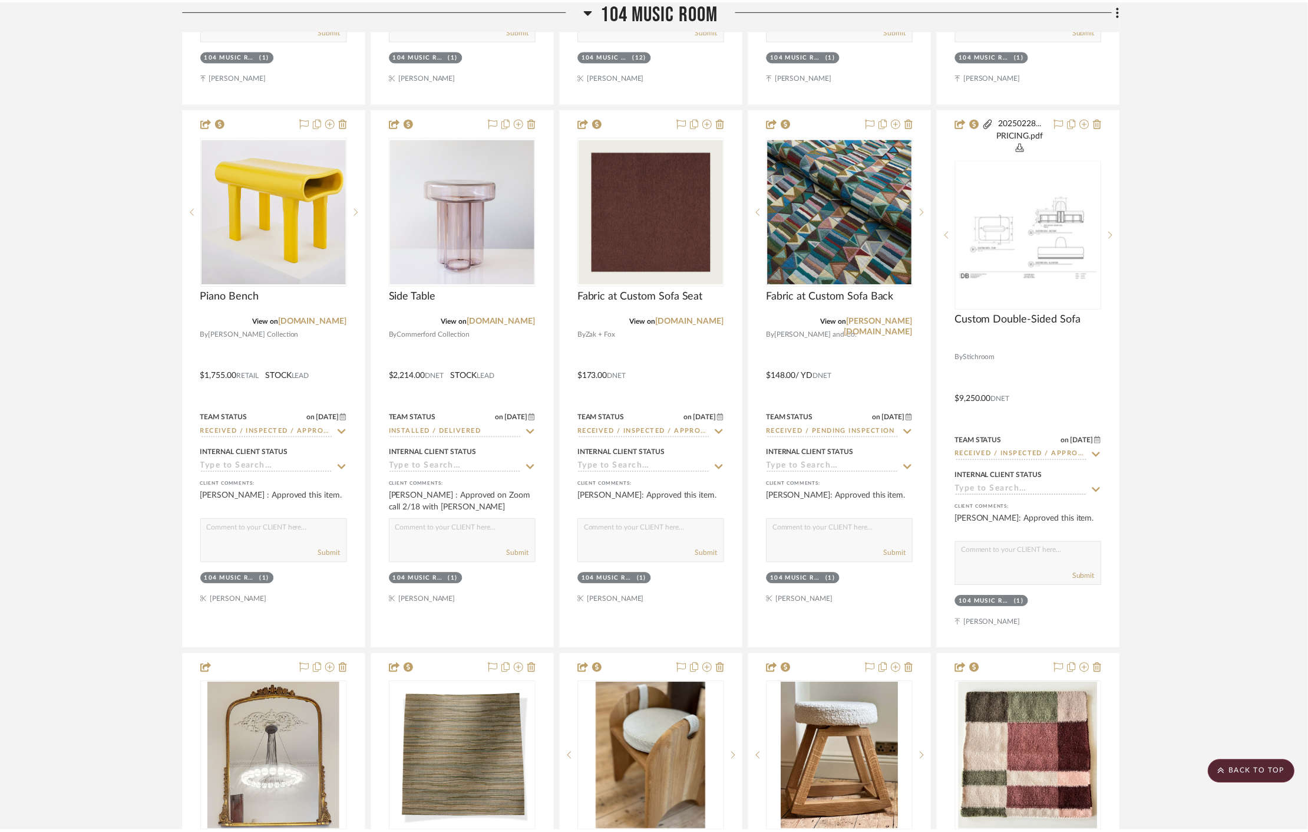
scroll to position [11524, 0]
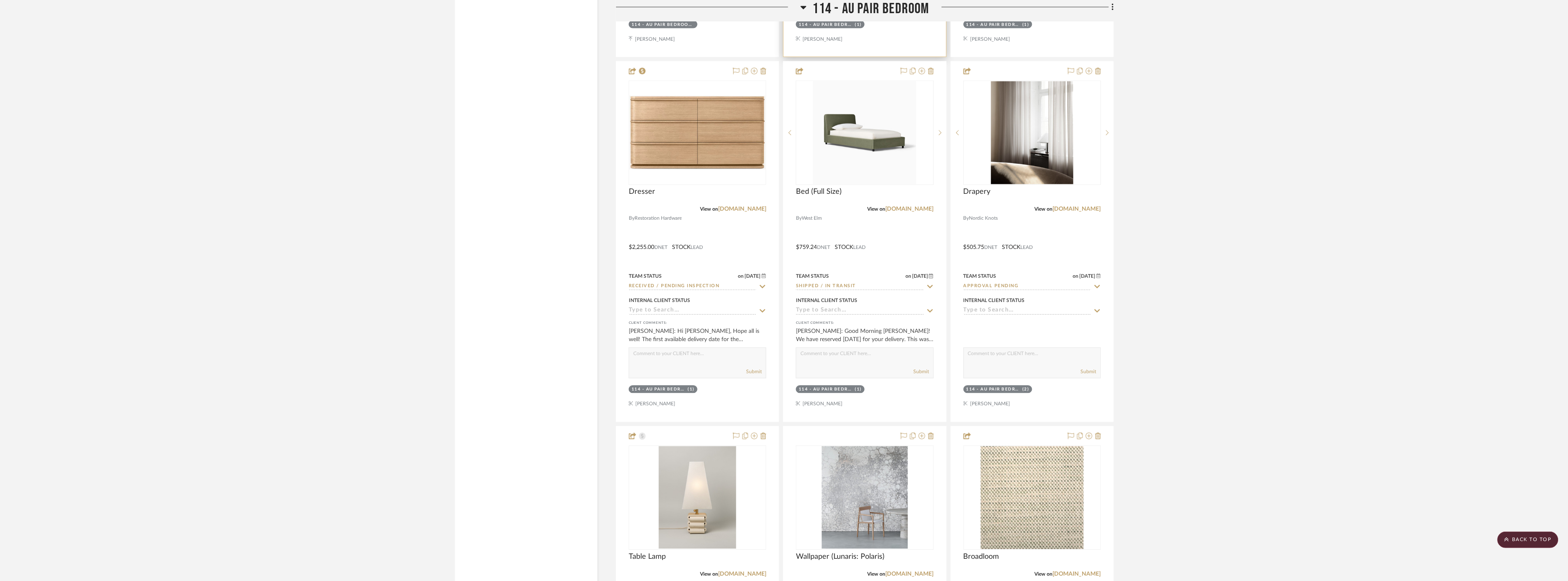
scroll to position [11419, 0]
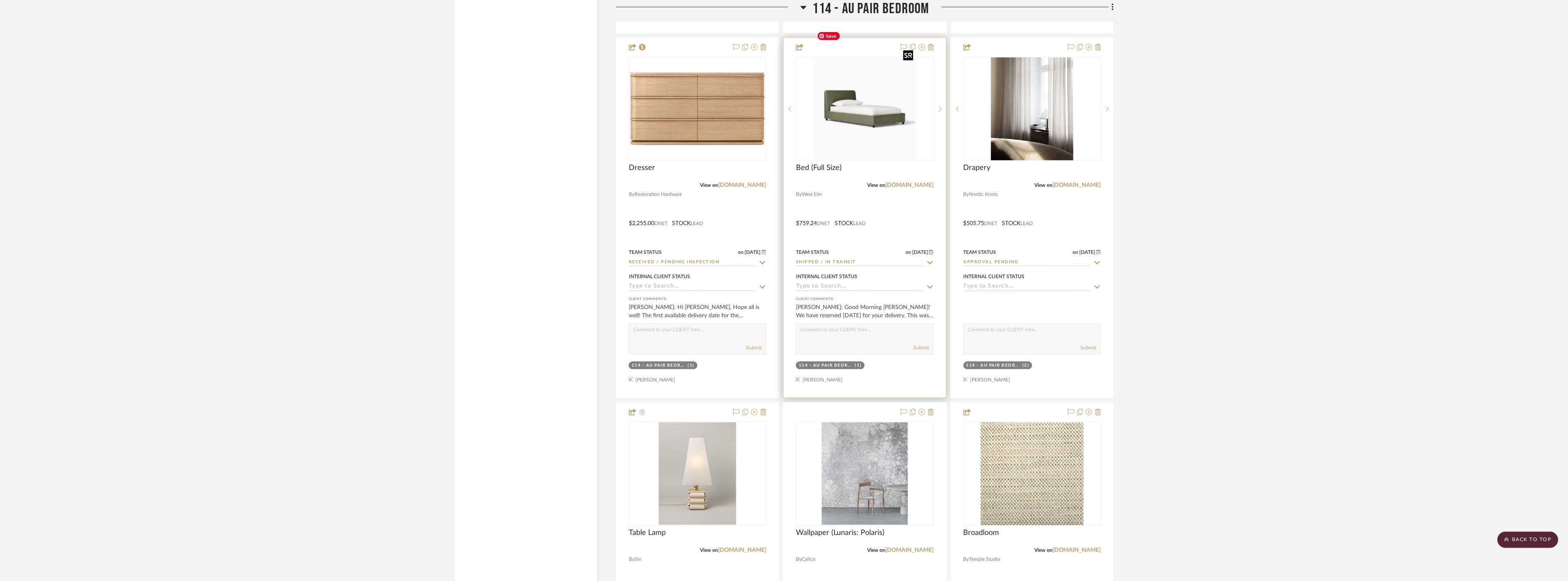
click at [0, 0] on img at bounding box center [0, 0] width 0 height 0
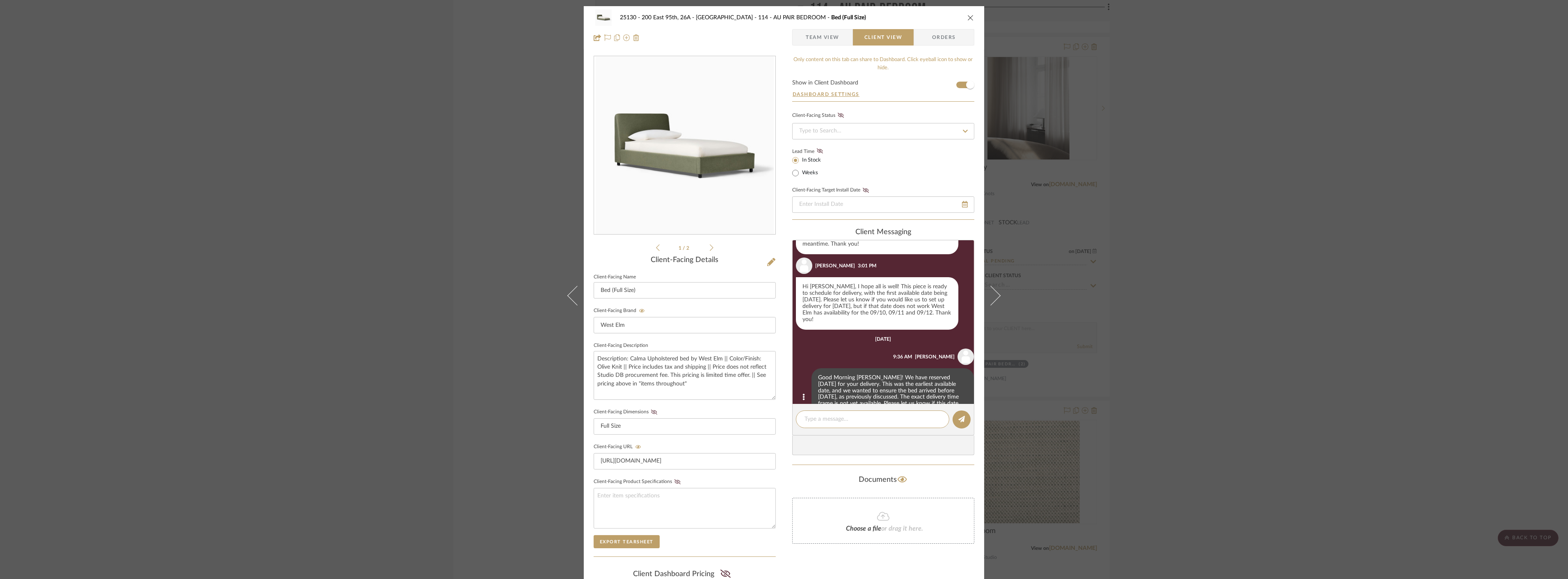
scroll to position [208, 0]
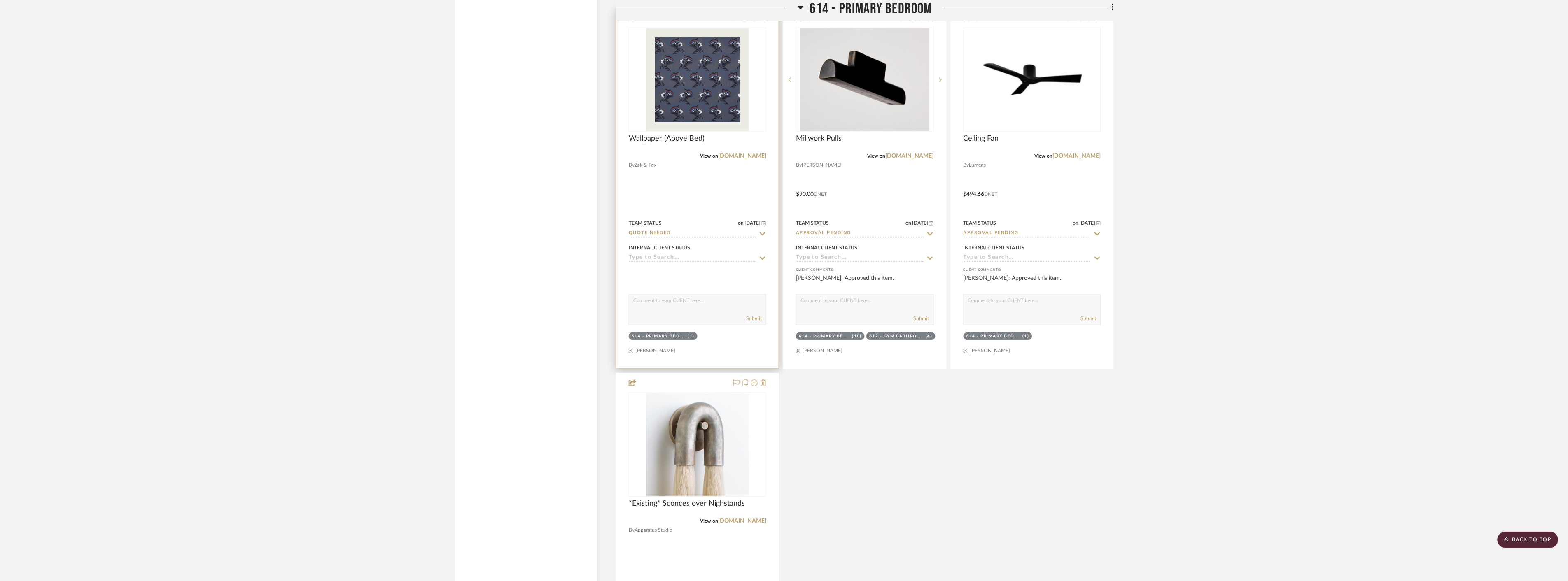
scroll to position [6038, 0]
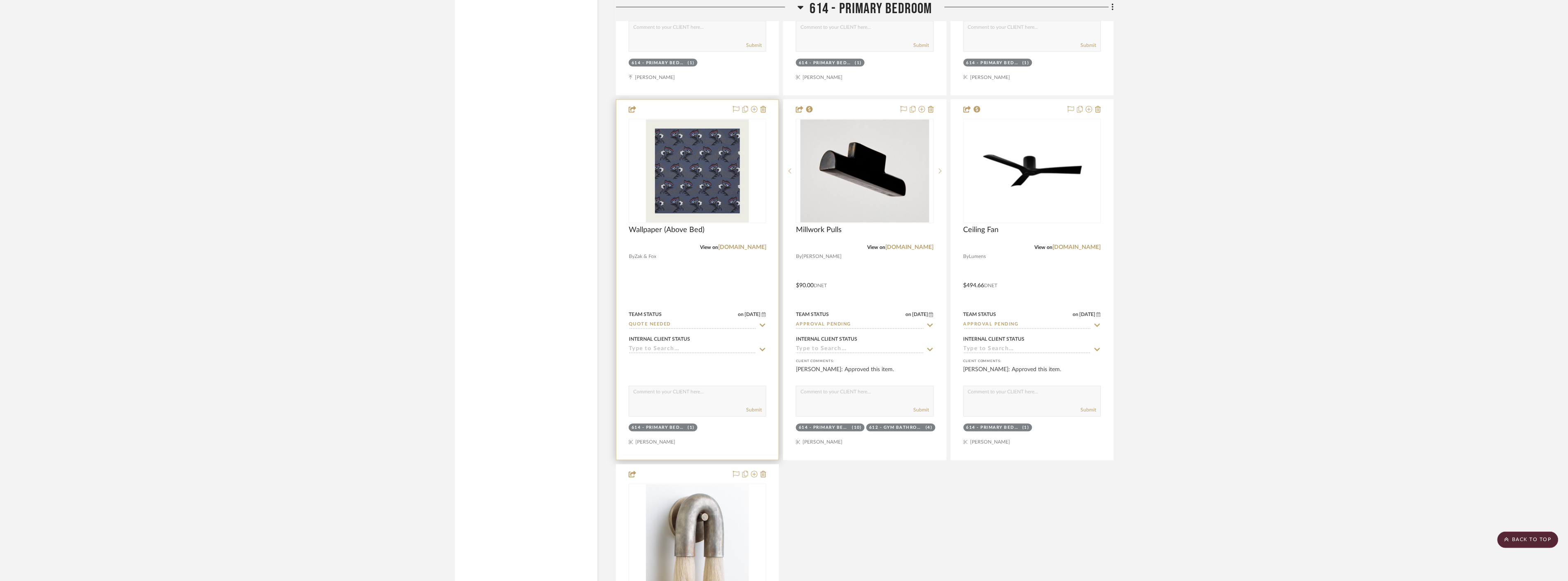
click at [763, 323] on icon at bounding box center [762, 325] width 8 height 6
click at [728, 362] on div "Quote or Bid Requested" at bounding box center [698, 364] width 137 height 21
type input "Quote or Bid Requested"
click at [0, 0] on img at bounding box center [0, 0] width 0 height 0
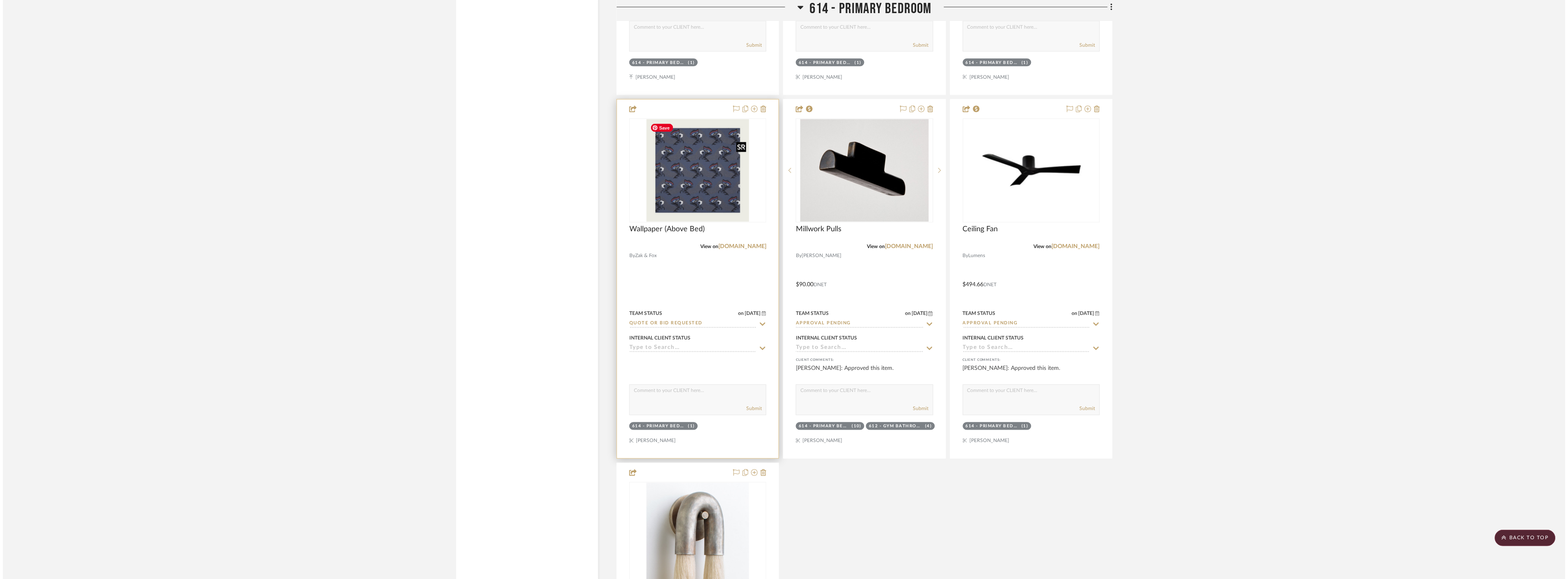
scroll to position [0, 0]
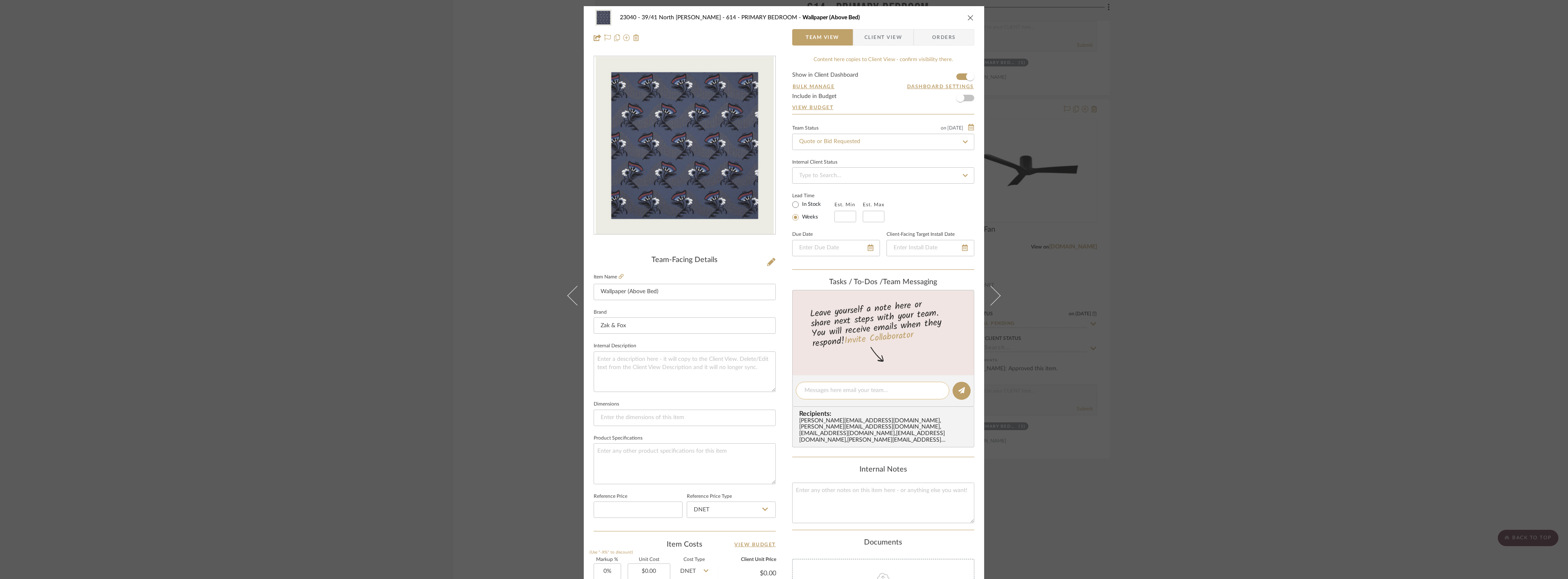
drag, startPoint x: 826, startPoint y: 383, endPoint x: 829, endPoint y: 386, distance: 4.2
click at [826, 383] on div at bounding box center [872, 390] width 153 height 17
click at [829, 389] on textarea at bounding box center [873, 390] width 136 height 8
click at [875, 406] on textarea "I already have a quote but we need to verify the wall on site because it looks …" at bounding box center [873, 399] width 136 height 26
type textarea "I already have a quote but we need to verify the wall on site because it looks …"
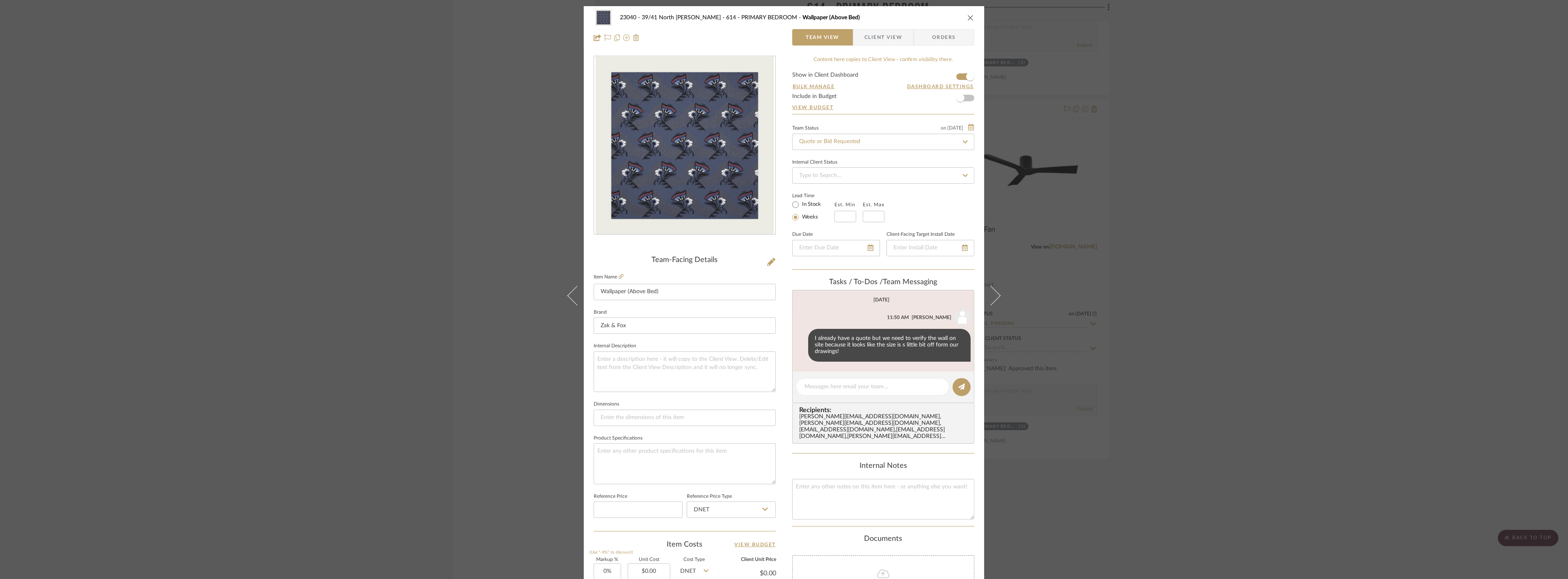
click at [1153, 333] on div "23040 - 39/41 North Moore - Weissmann 614 - PRIMARY BEDROOM Wallpaper (Above Be…" at bounding box center [784, 290] width 1568 height 579
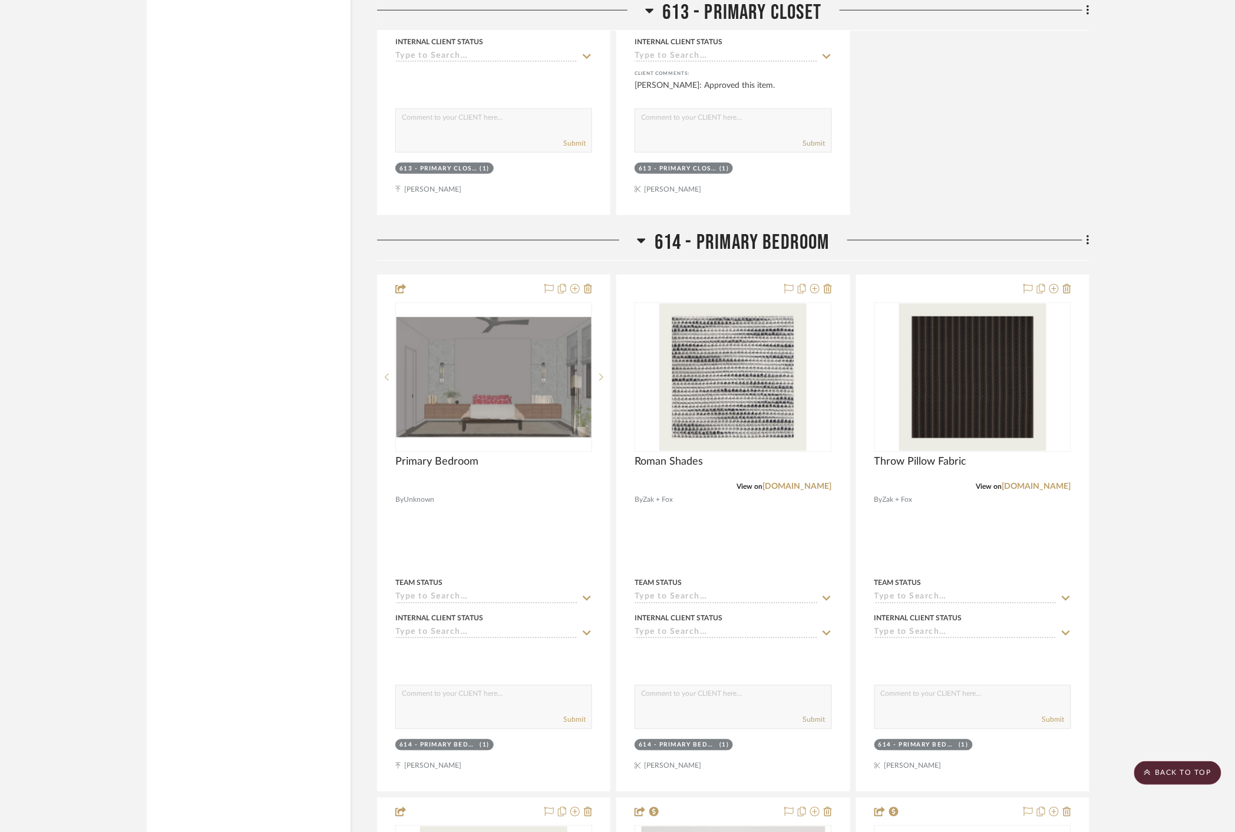
scroll to position [7860, 0]
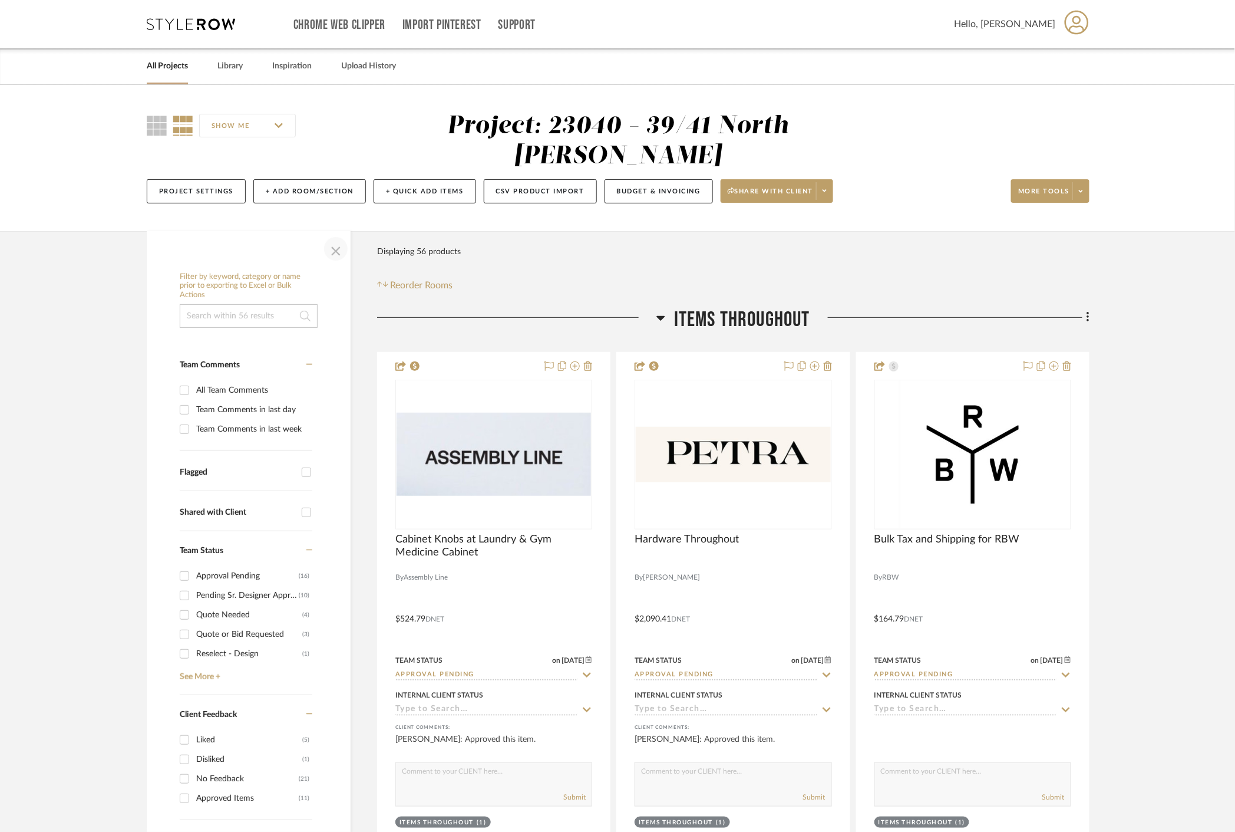
click at [340, 252] on span "button" at bounding box center [336, 249] width 28 height 28
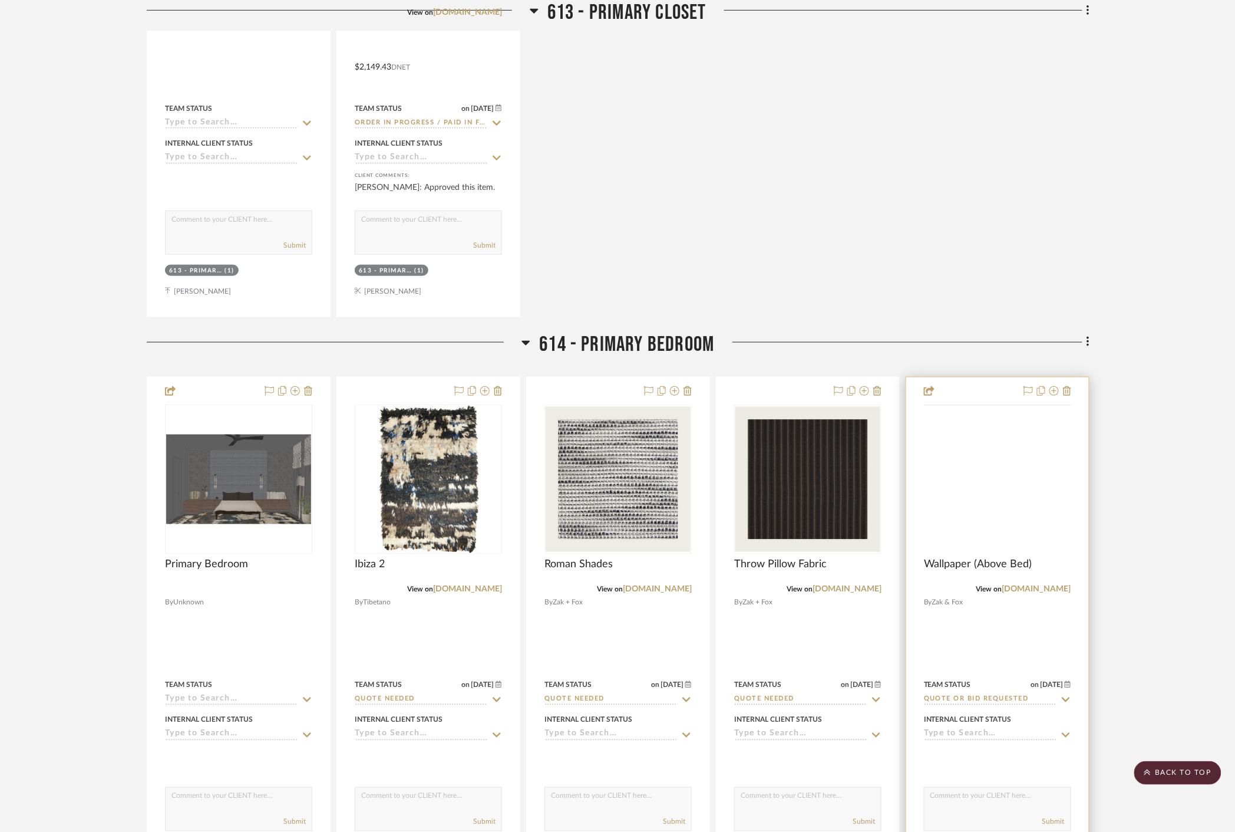
scroll to position [6024, 0]
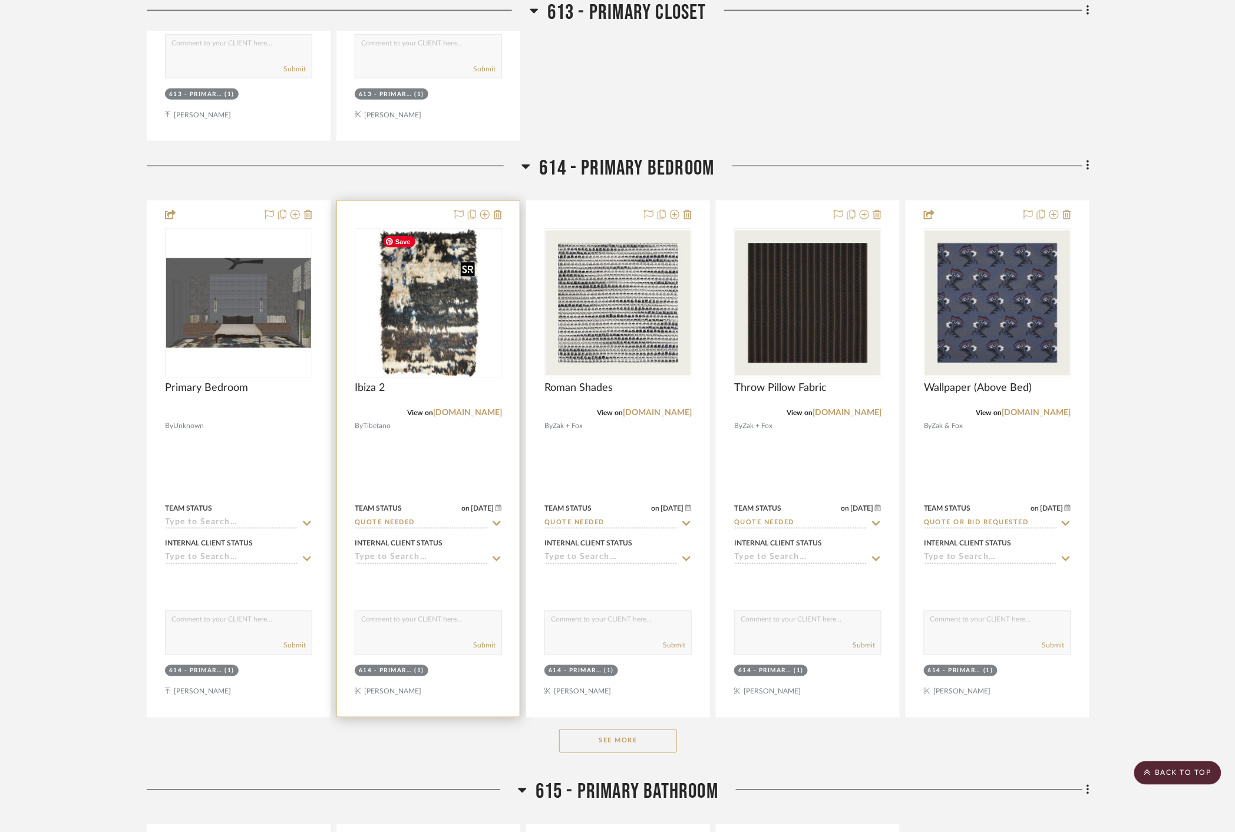
click at [0, 0] on img at bounding box center [0, 0] width 0 height 0
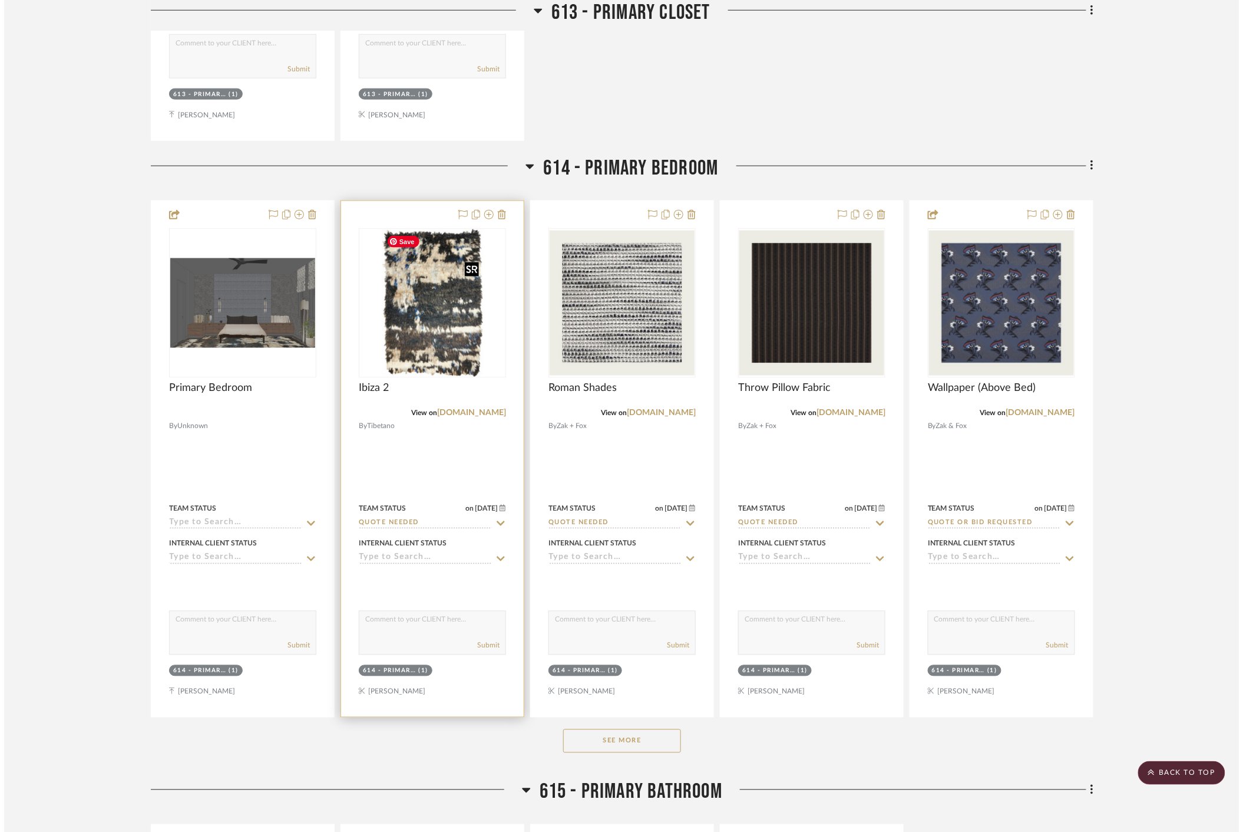
scroll to position [0, 0]
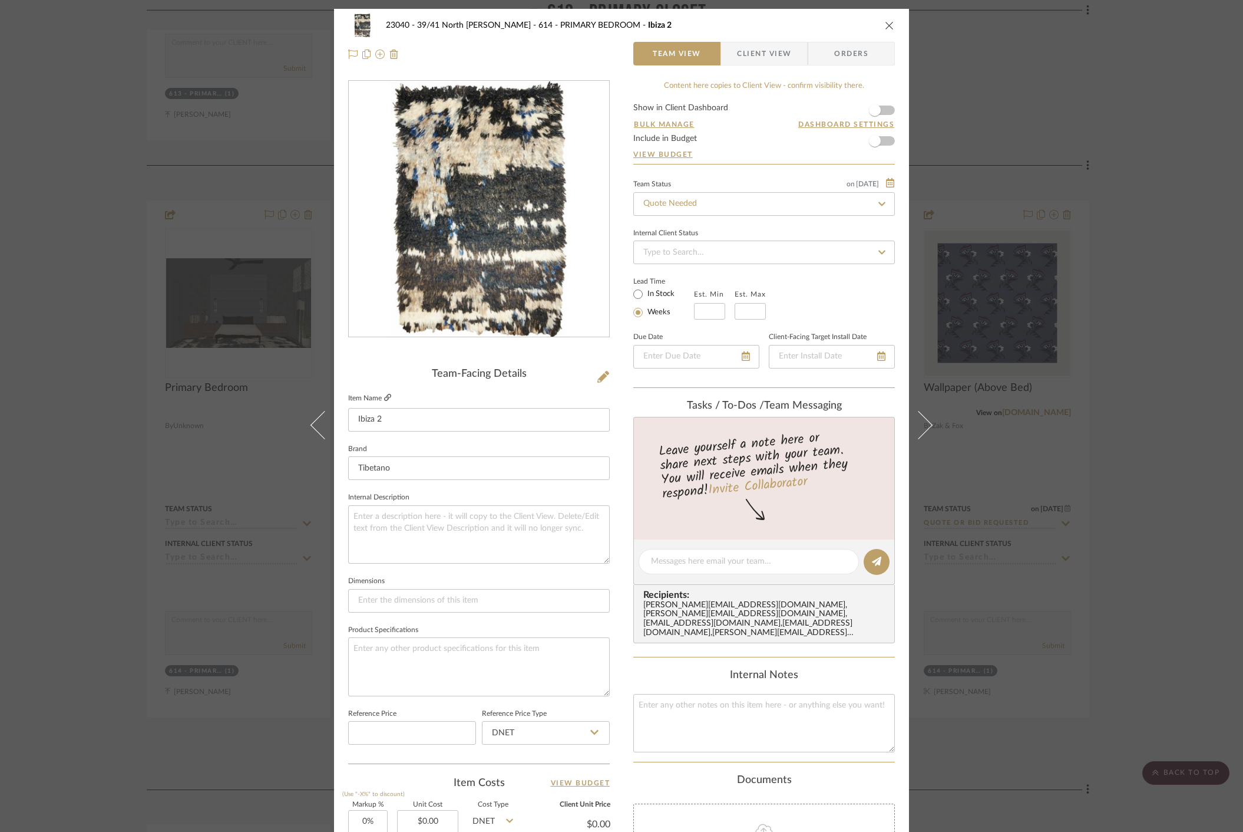
click at [384, 396] on icon at bounding box center [387, 397] width 7 height 7
drag, startPoint x: 1087, startPoint y: 111, endPoint x: 1073, endPoint y: 103, distance: 16.9
click at [1081, 107] on div "23040 - 39/41 North [PERSON_NAME] 614 - PRIMARY BEDROOM Ibiza 2 Team View Clien…" at bounding box center [621, 416] width 1243 height 832
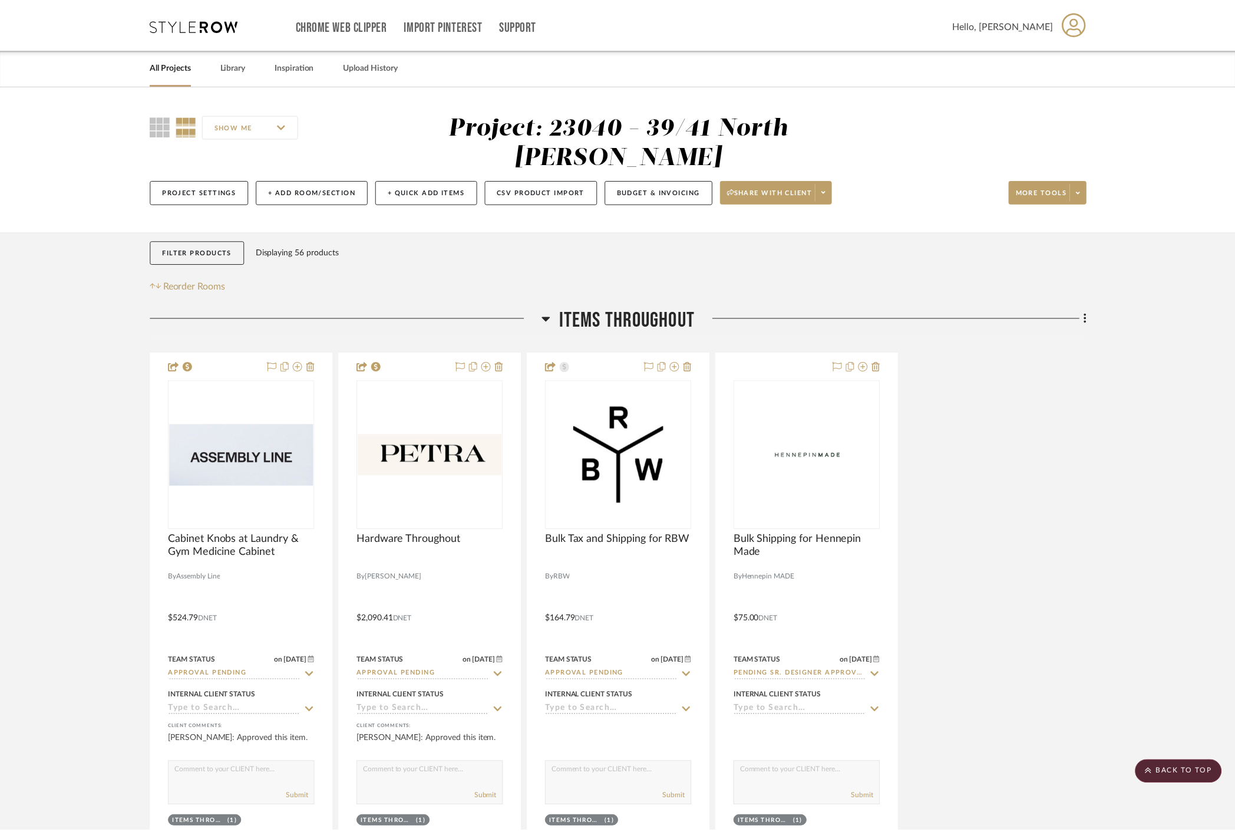
scroll to position [6024, 0]
